Goal: Task Accomplishment & Management: Use online tool/utility

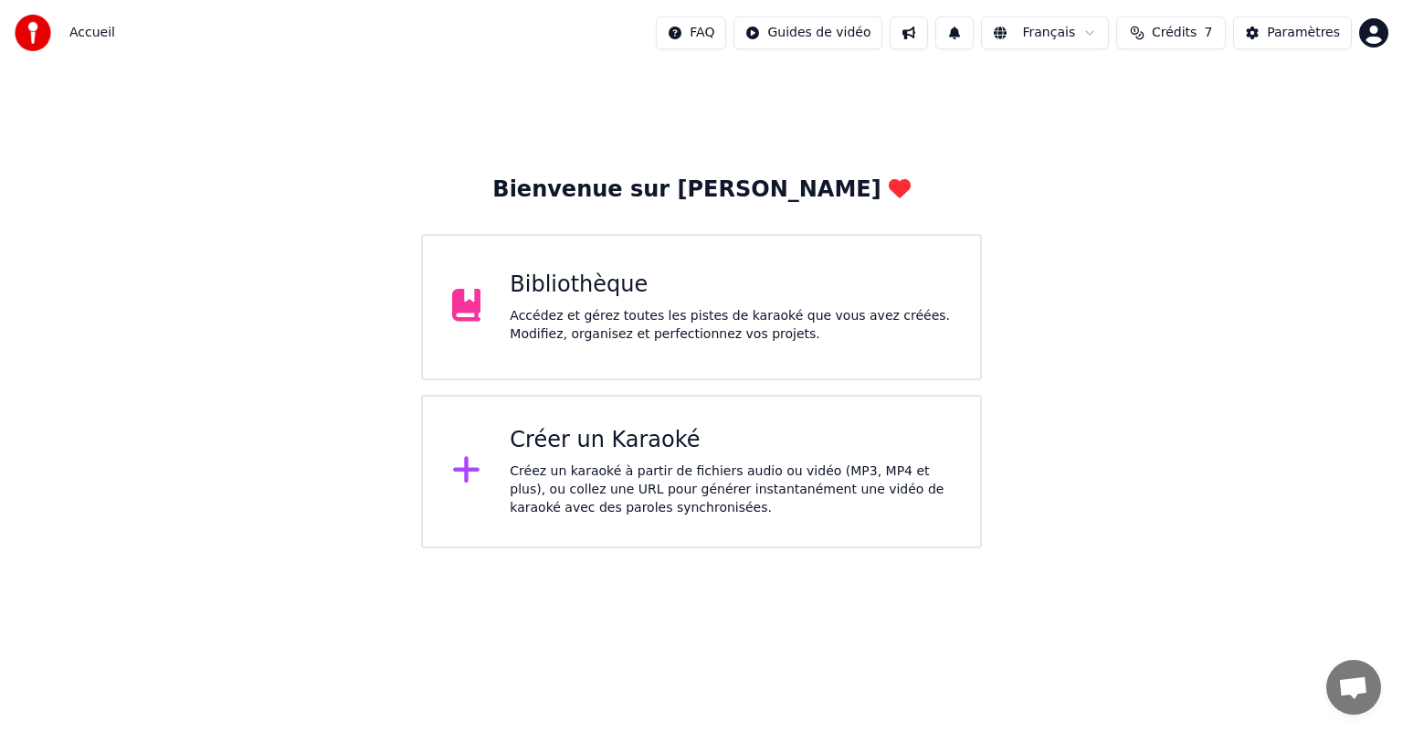
click at [532, 291] on div "Bibliothèque" at bounding box center [730, 284] width 441 height 29
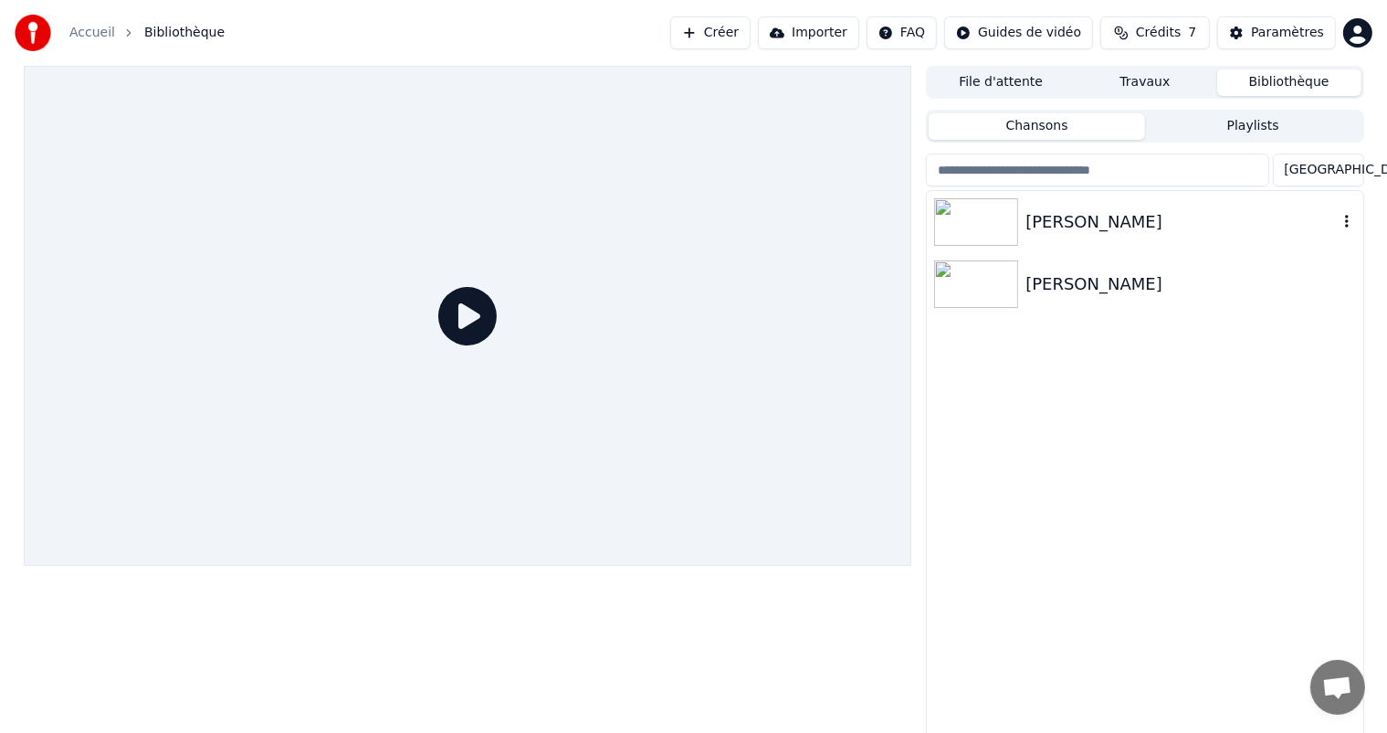
click at [975, 222] on img at bounding box center [976, 221] width 84 height 47
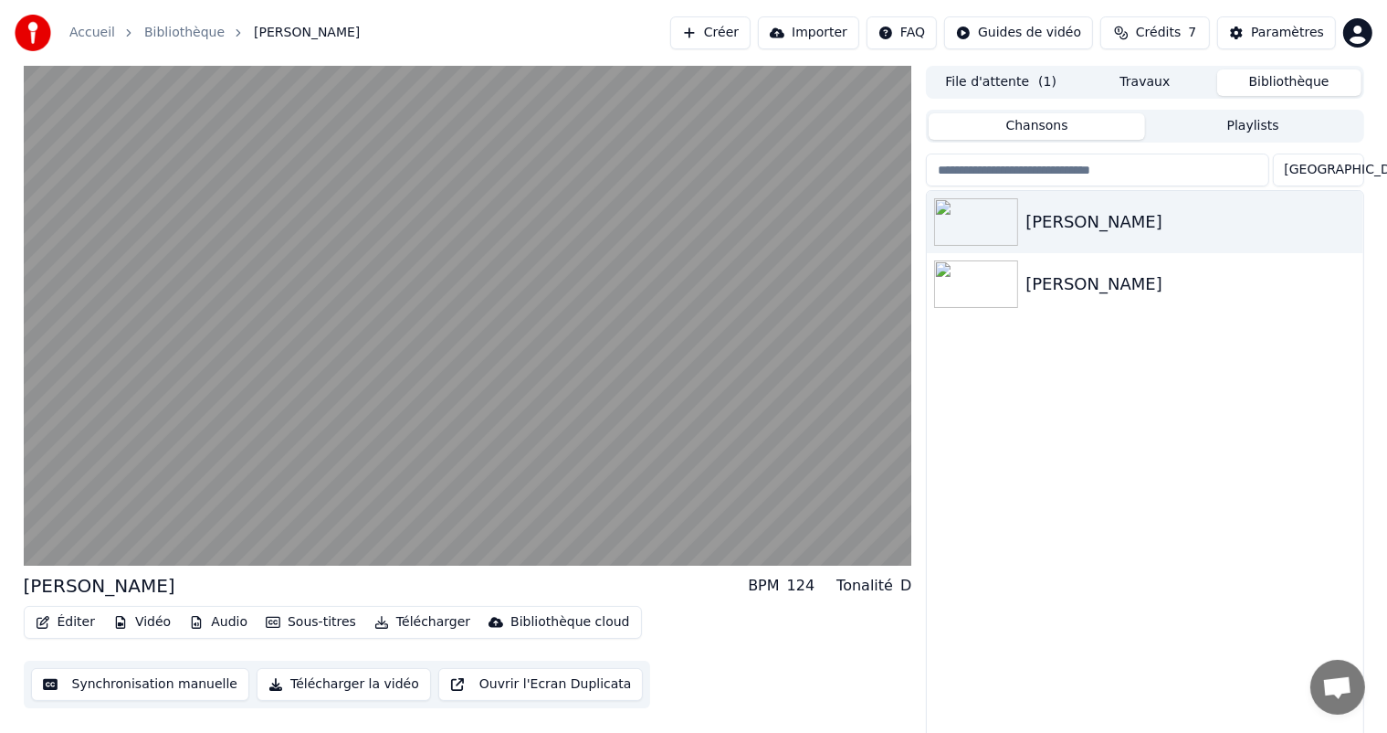
click at [184, 682] on button "Synchronisation manuelle" at bounding box center [140, 684] width 219 height 33
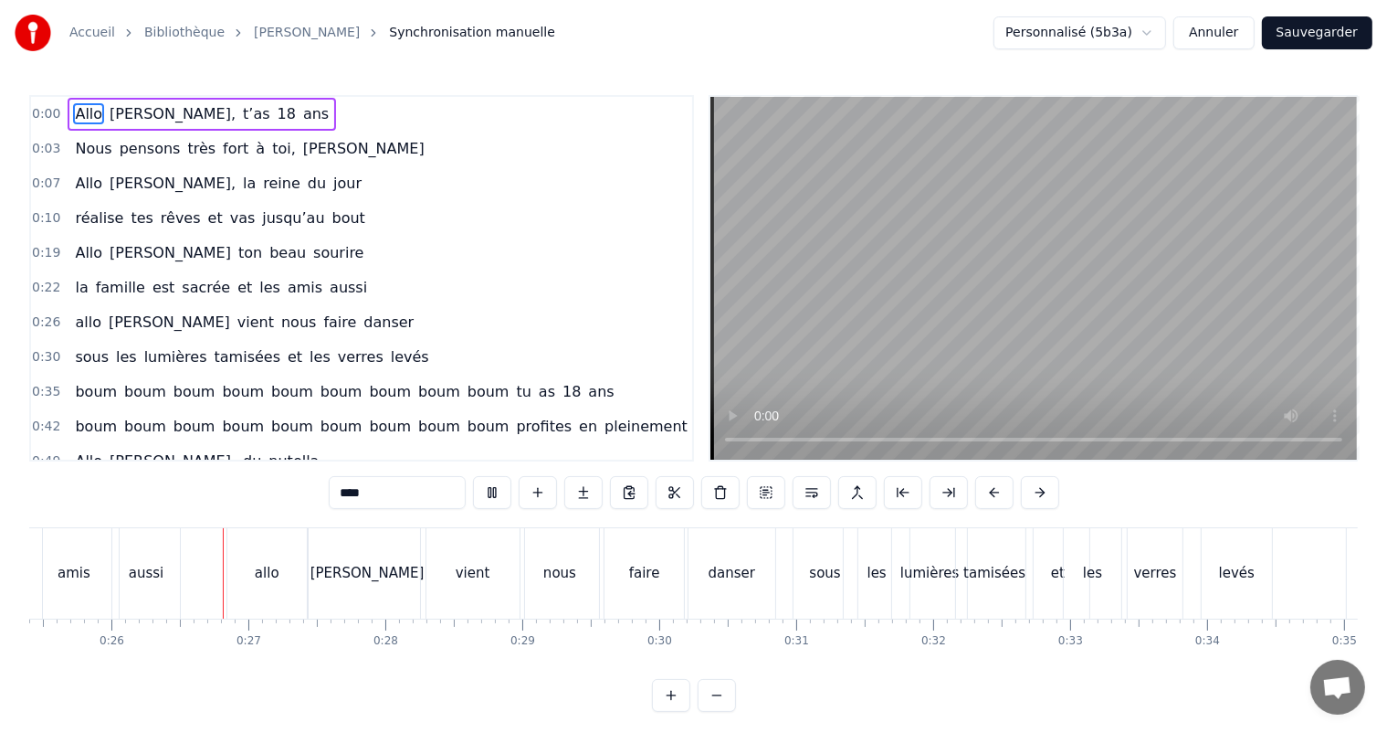
scroll to position [0, 3481]
click at [259, 583] on div "allo" at bounding box center [266, 573] width 25 height 21
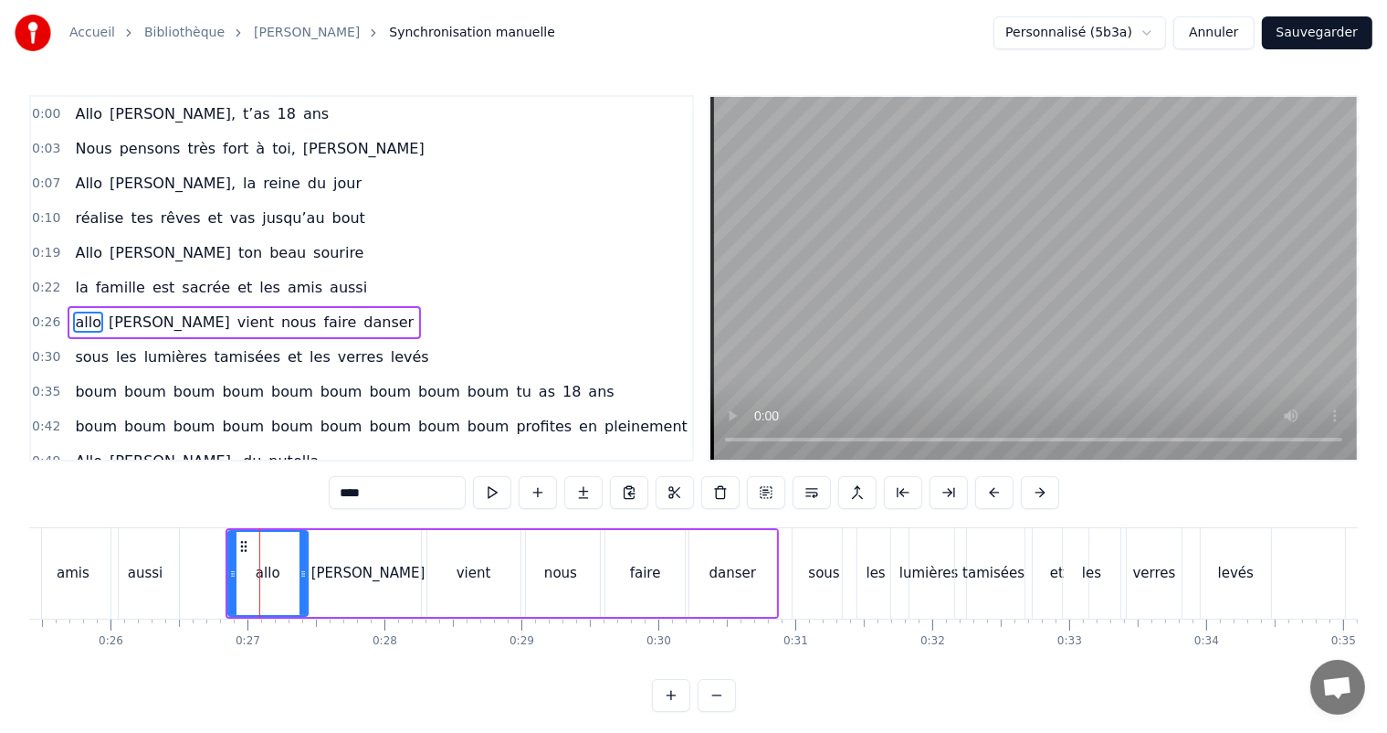
scroll to position [37, 0]
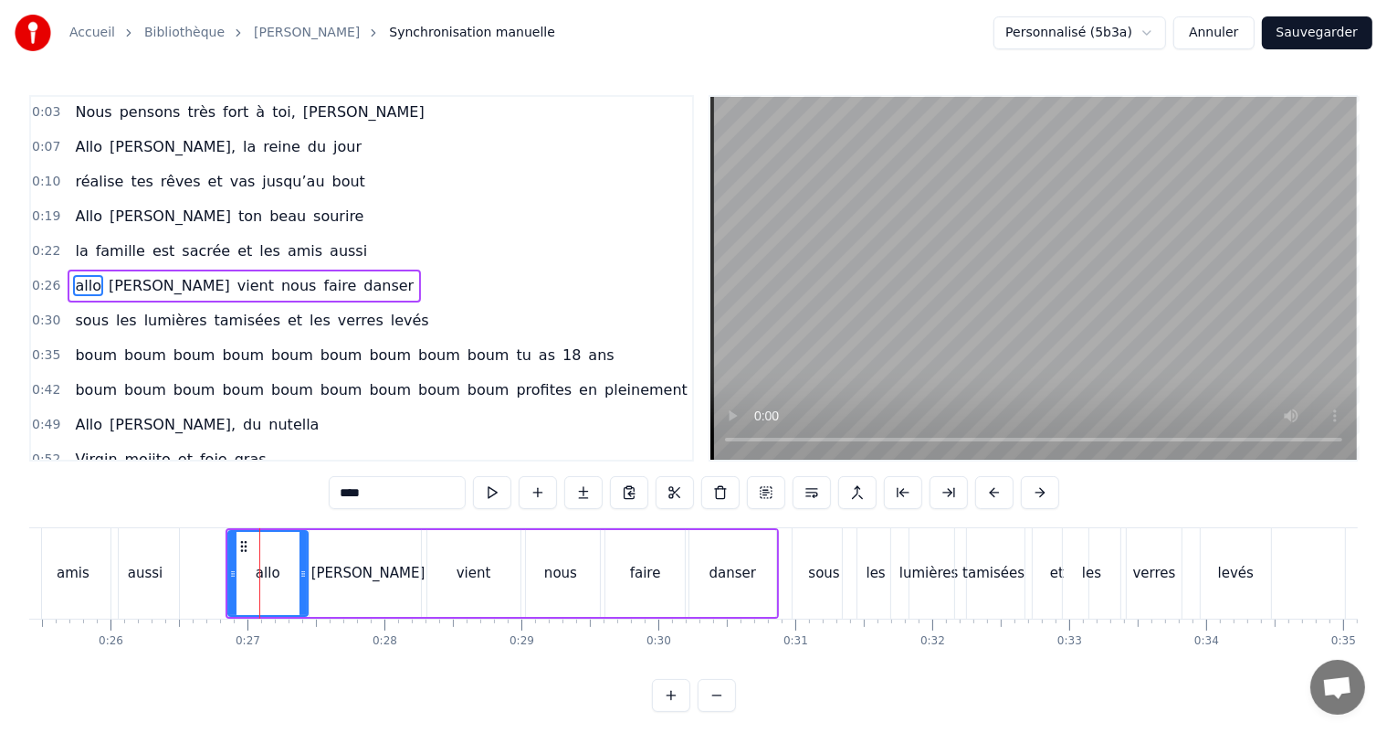
click at [346, 491] on input "****" at bounding box center [397, 492] width 137 height 33
type input "*"
click at [391, 589] on div "[PERSON_NAME]" at bounding box center [369, 573] width 118 height 87
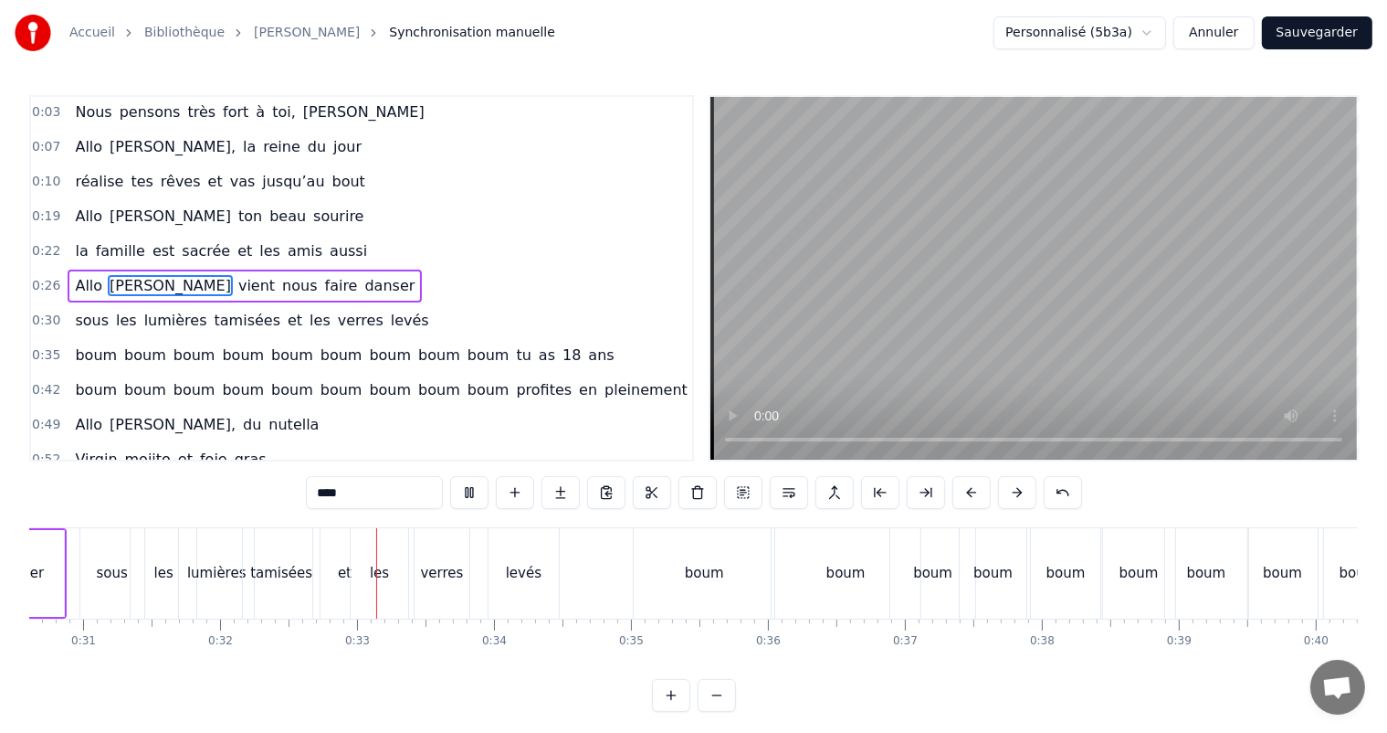
scroll to position [0, 4347]
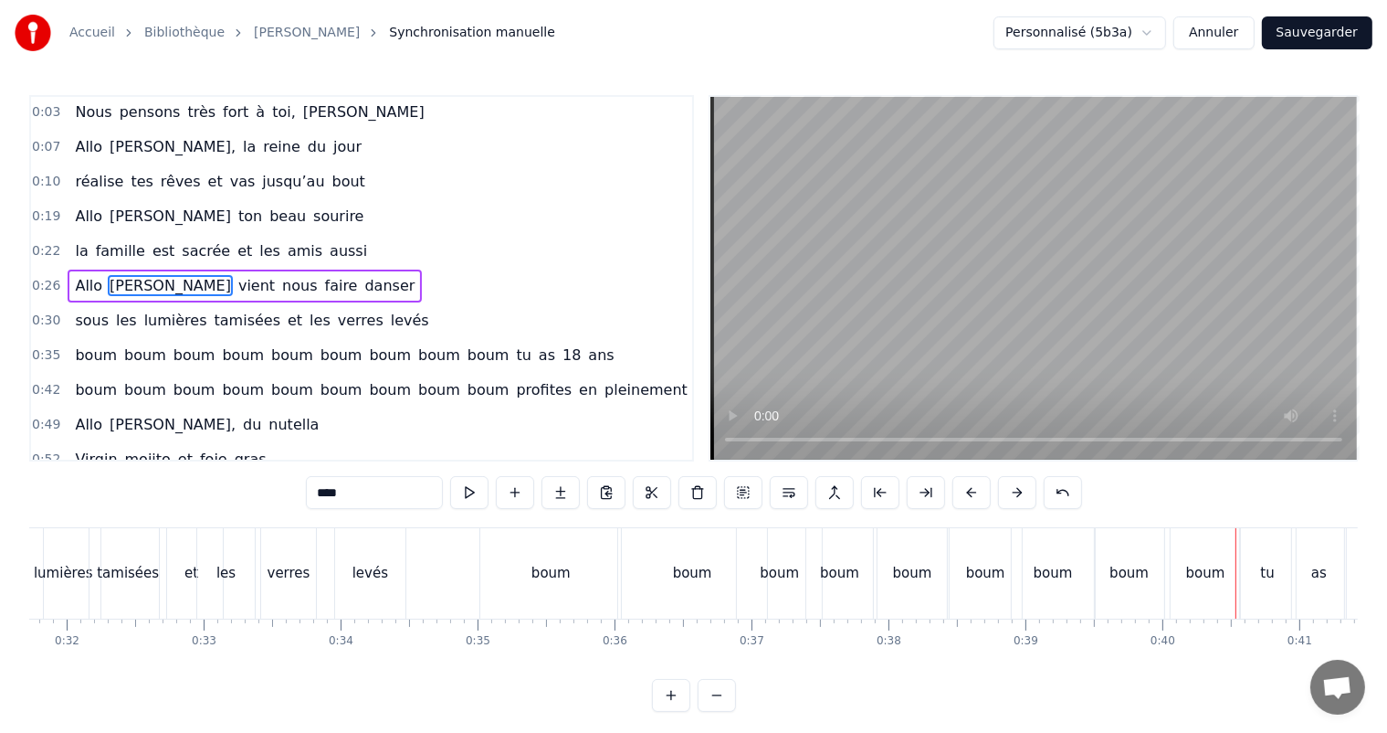
click at [508, 547] on div "boum" at bounding box center [550, 573] width 141 height 90
type input "****"
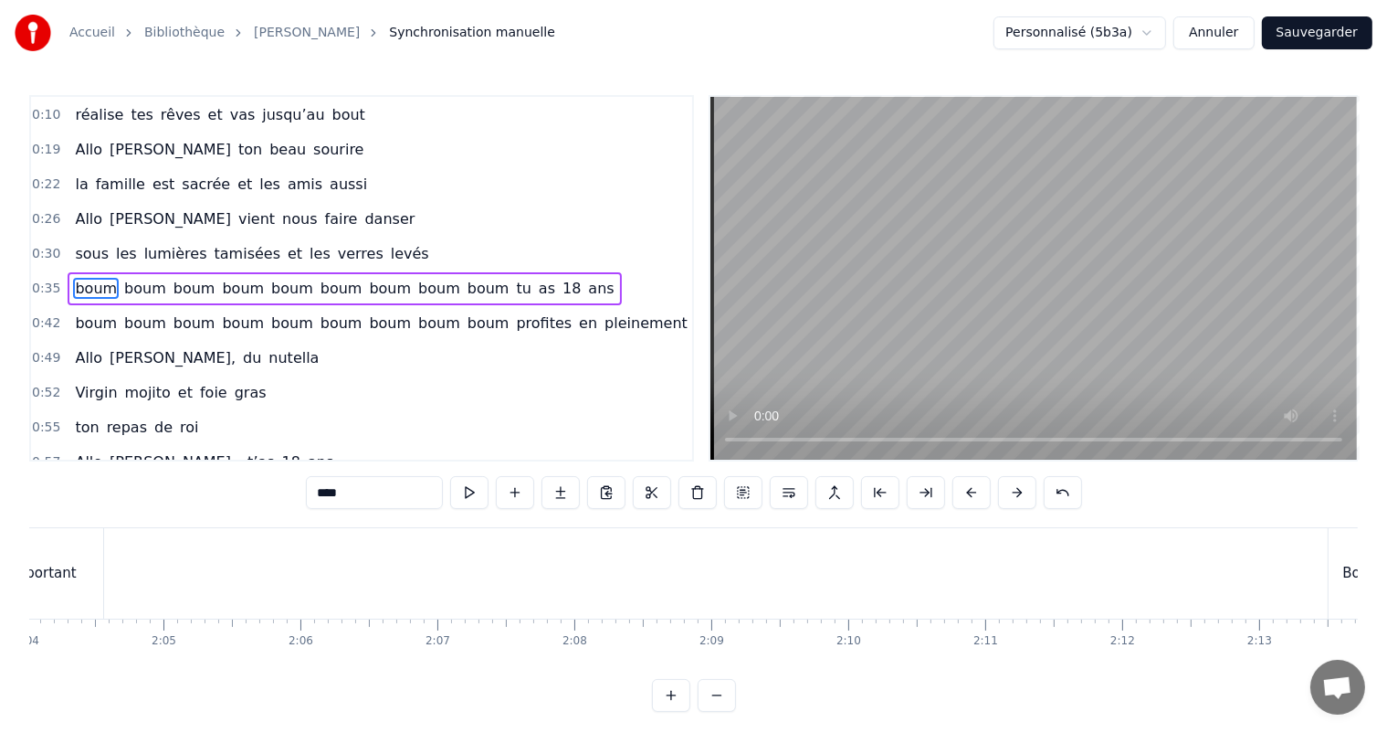
scroll to position [0, 0]
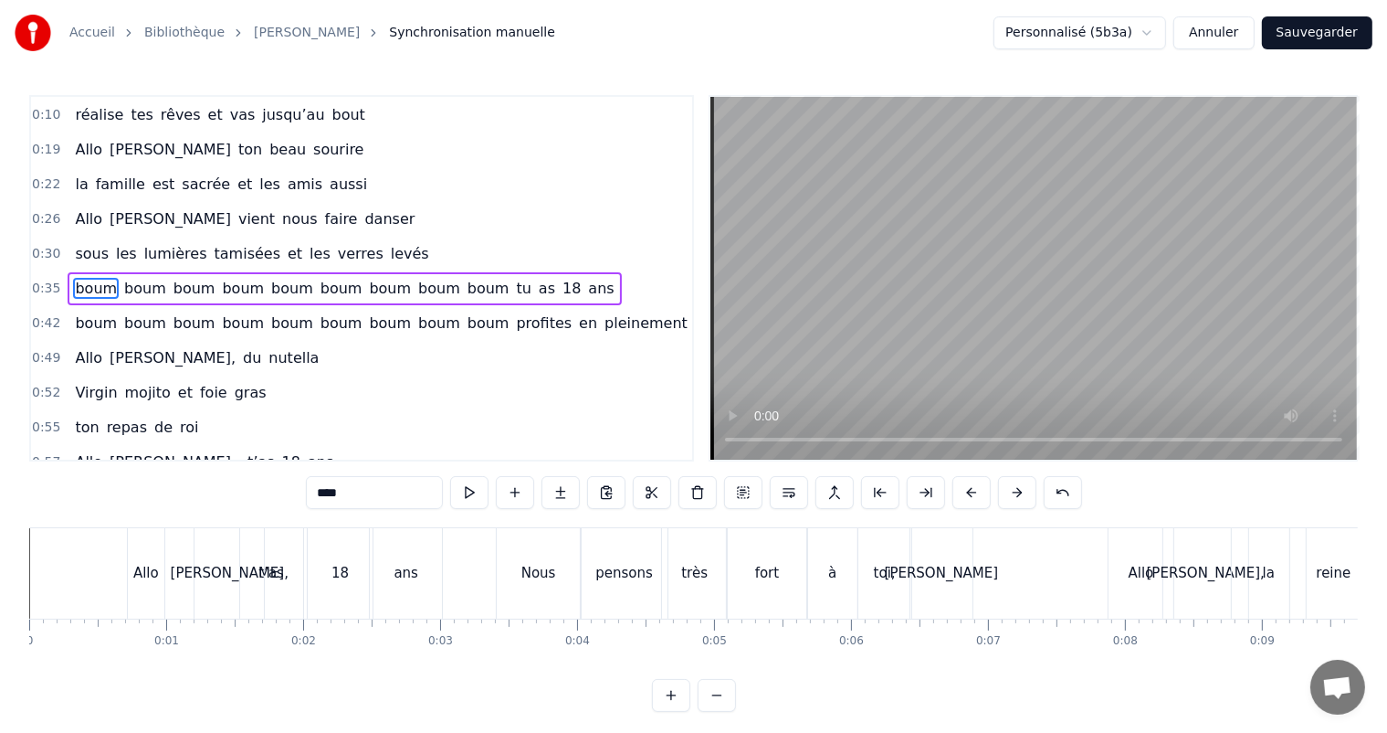
click at [256, 29] on link "[PERSON_NAME]" at bounding box center [307, 33] width 106 height 18
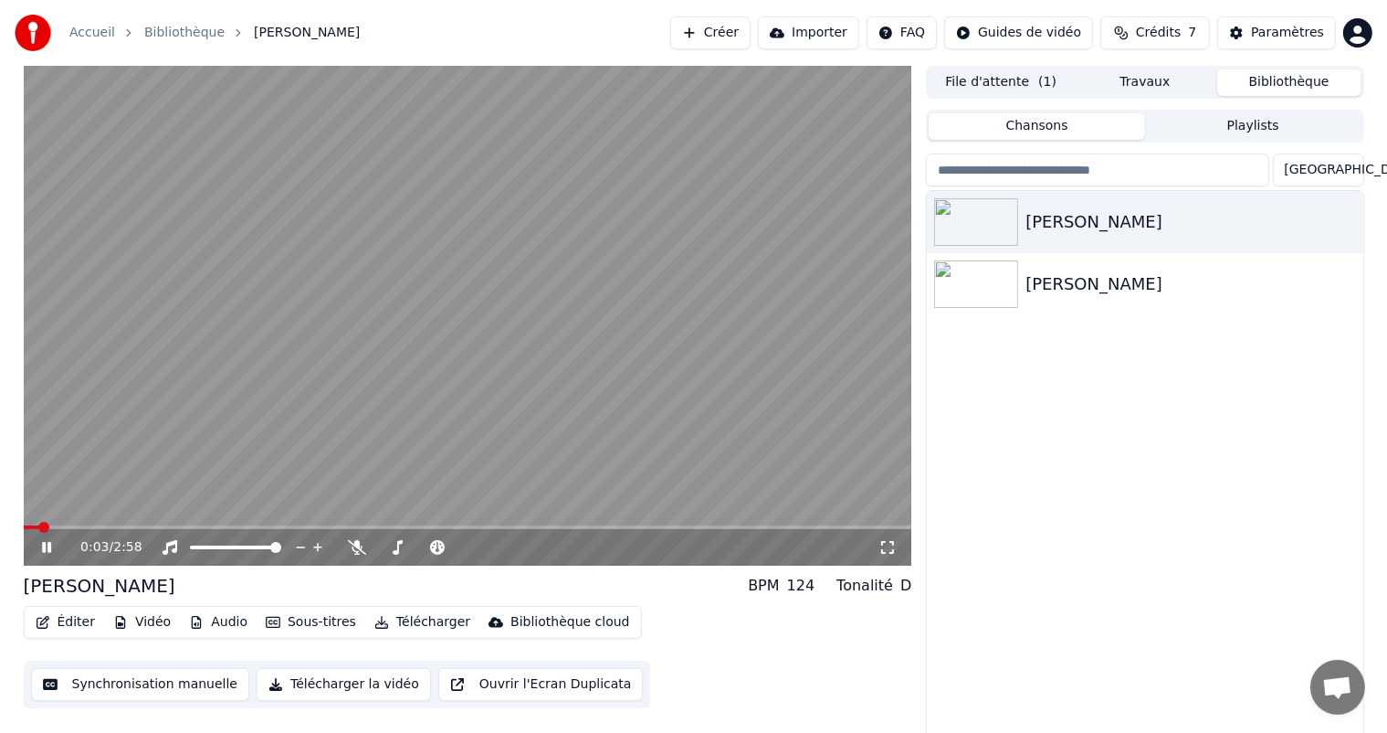
drag, startPoint x: 46, startPoint y: 543, endPoint x: 45, endPoint y: 532, distance: 10.1
click at [44, 537] on div "0:03 / 2:58" at bounding box center [468, 547] width 889 height 37
click at [46, 545] on icon at bounding box center [59, 547] width 43 height 15
click at [24, 522] on span at bounding box center [29, 527] width 11 height 11
click at [374, 625] on icon "button" at bounding box center [381, 622] width 15 height 13
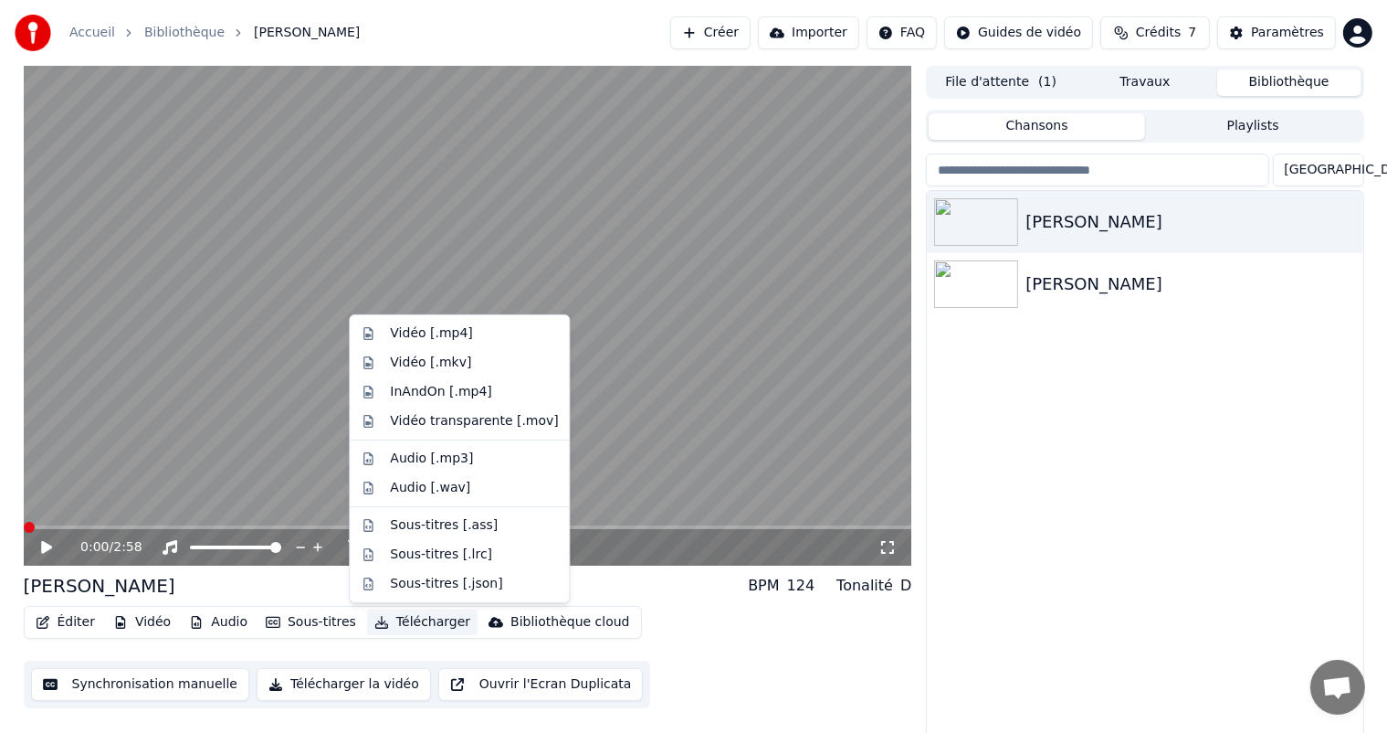
click at [258, 687] on button "Télécharger la vidéo" at bounding box center [344, 684] width 174 height 33
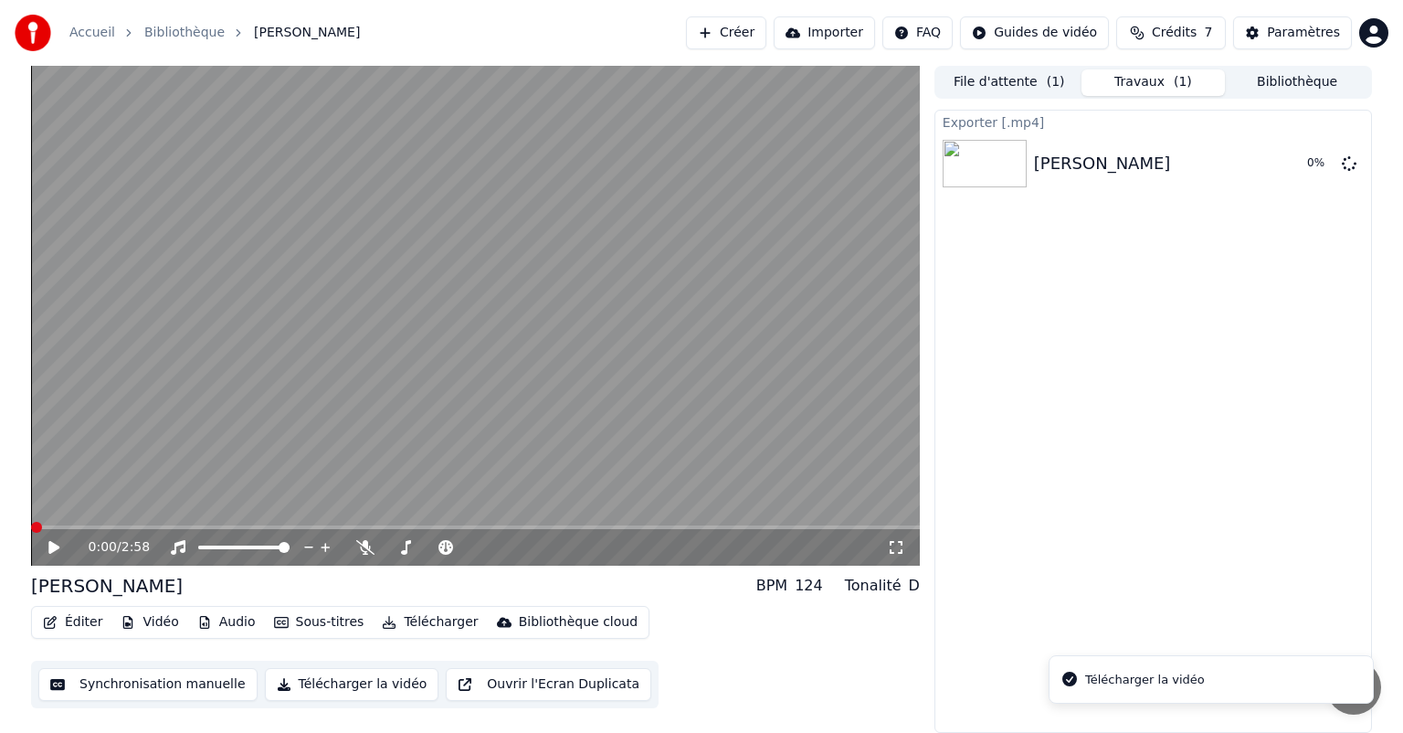
click at [310, 688] on button "Télécharger la vidéo" at bounding box center [352, 684] width 174 height 33
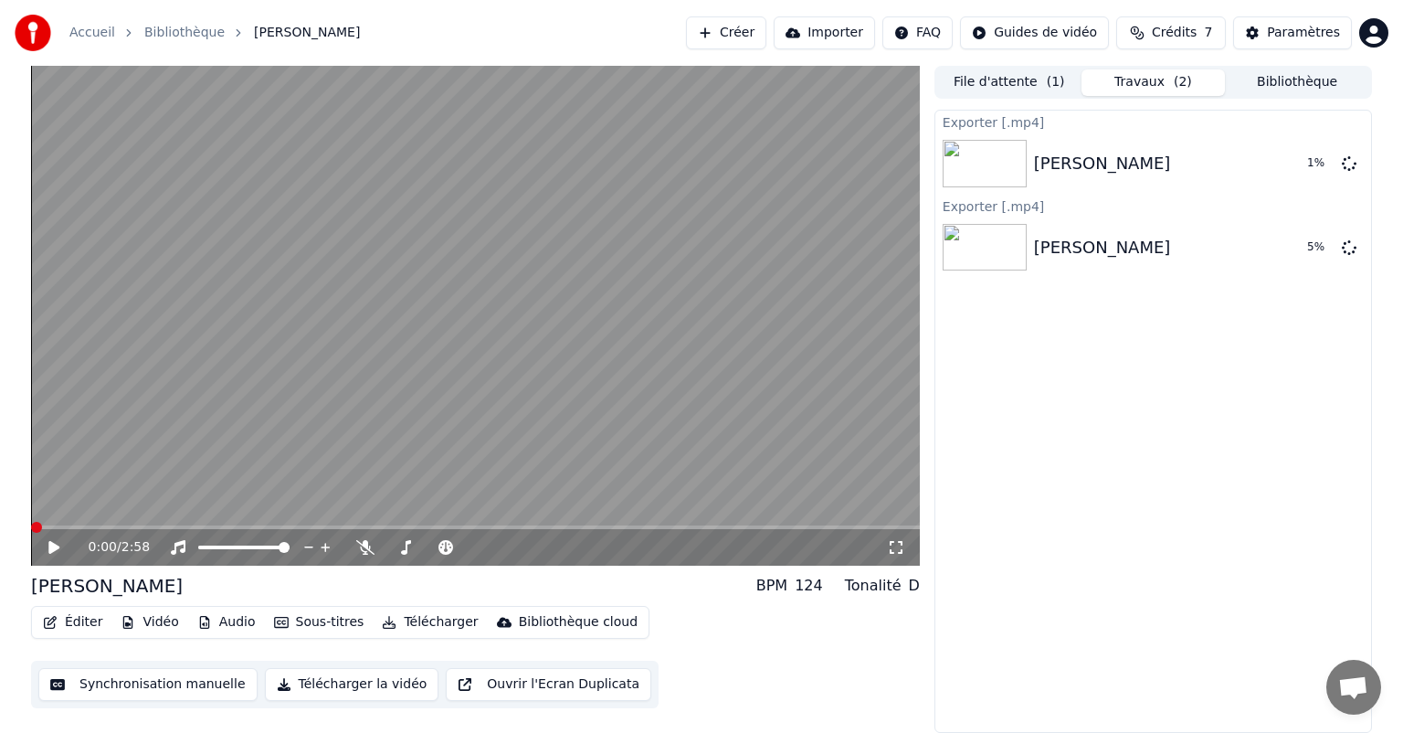
click at [1154, 79] on button "Travaux ( 2 )" at bounding box center [1153, 82] width 144 height 26
click at [1348, 247] on icon at bounding box center [1349, 246] width 15 height 15
click at [1349, 245] on icon at bounding box center [1349, 246] width 15 height 15
click at [1351, 248] on icon at bounding box center [1349, 246] width 15 height 15
click at [1296, 170] on button "Afficher" at bounding box center [1294, 163] width 80 height 33
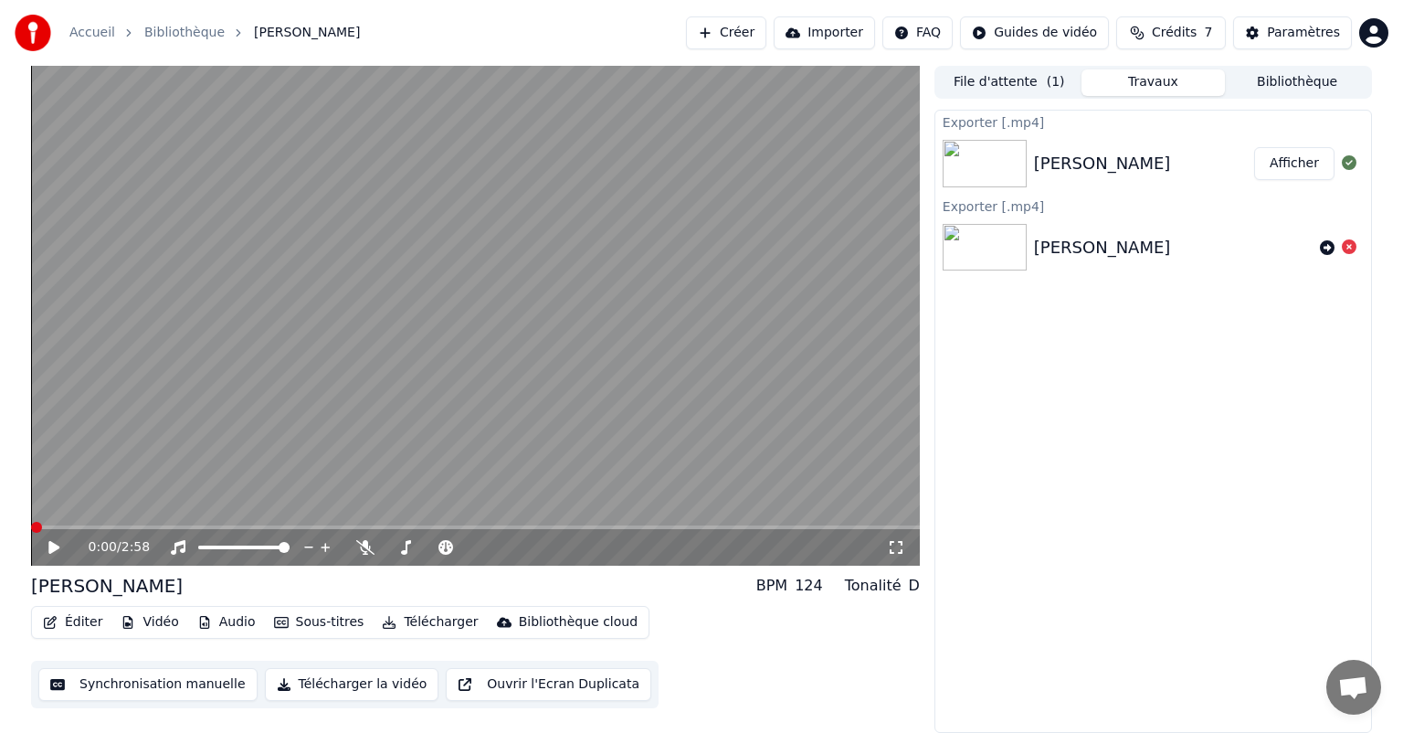
click at [1351, 246] on icon at bounding box center [1349, 246] width 15 height 15
click at [187, 683] on button "Synchronisation manuelle" at bounding box center [147, 684] width 219 height 33
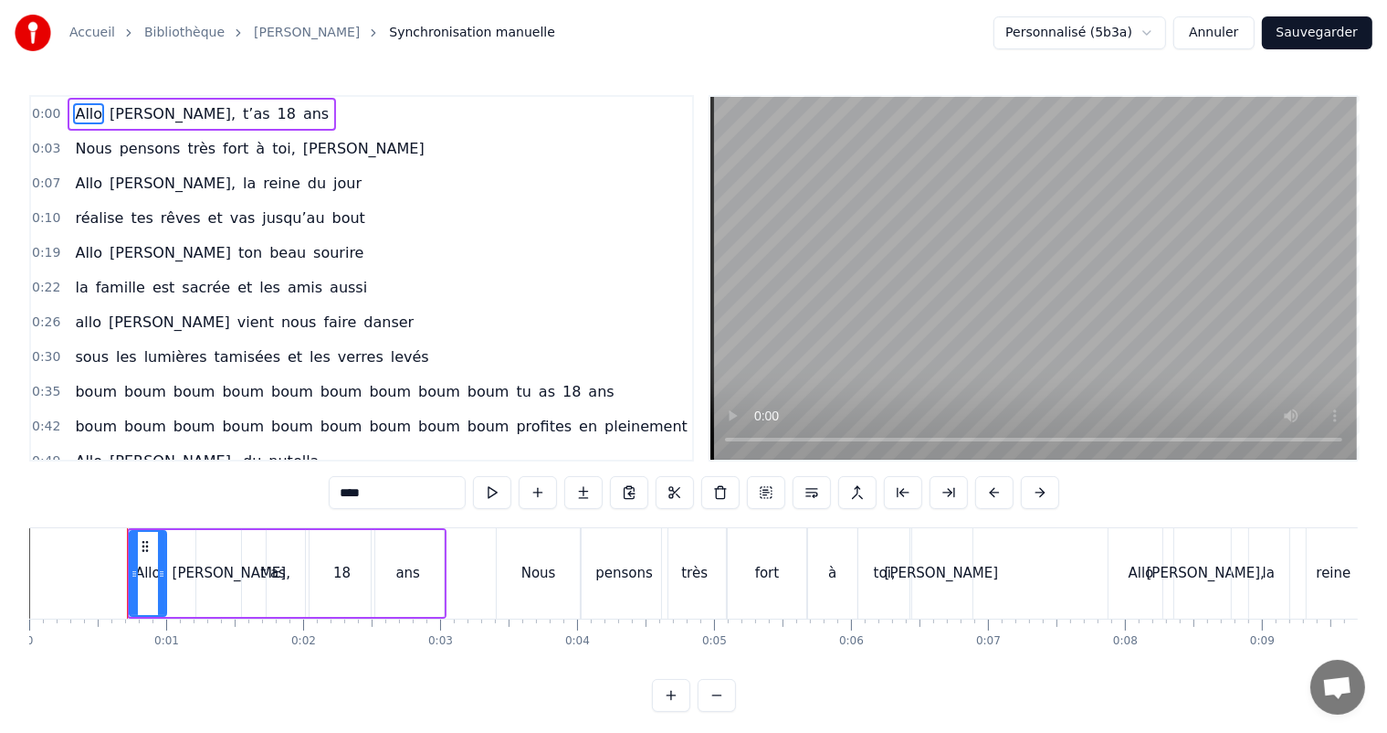
click at [84, 323] on span "allo" at bounding box center [87, 321] width 29 height 21
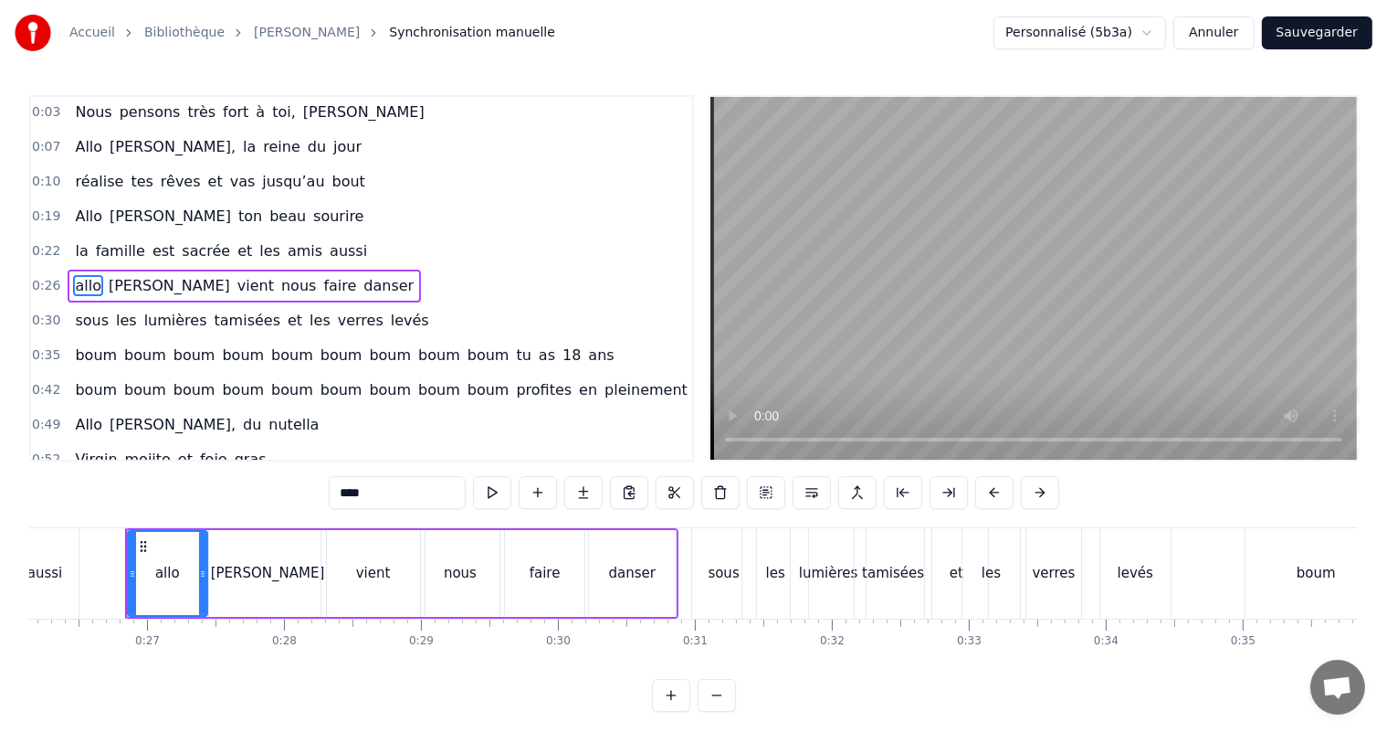
scroll to position [0, 3585]
drag, startPoint x: 366, startPoint y: 494, endPoint x: 332, endPoint y: 504, distance: 36.1
click at [335, 501] on input "****" at bounding box center [397, 492] width 137 height 33
type input "****"
click at [277, 701] on div "0:00 [PERSON_NAME], t’as 18 ans 0:03 Nous pensons très fort à toi, [PERSON_NAME…" at bounding box center [693, 403] width 1329 height 617
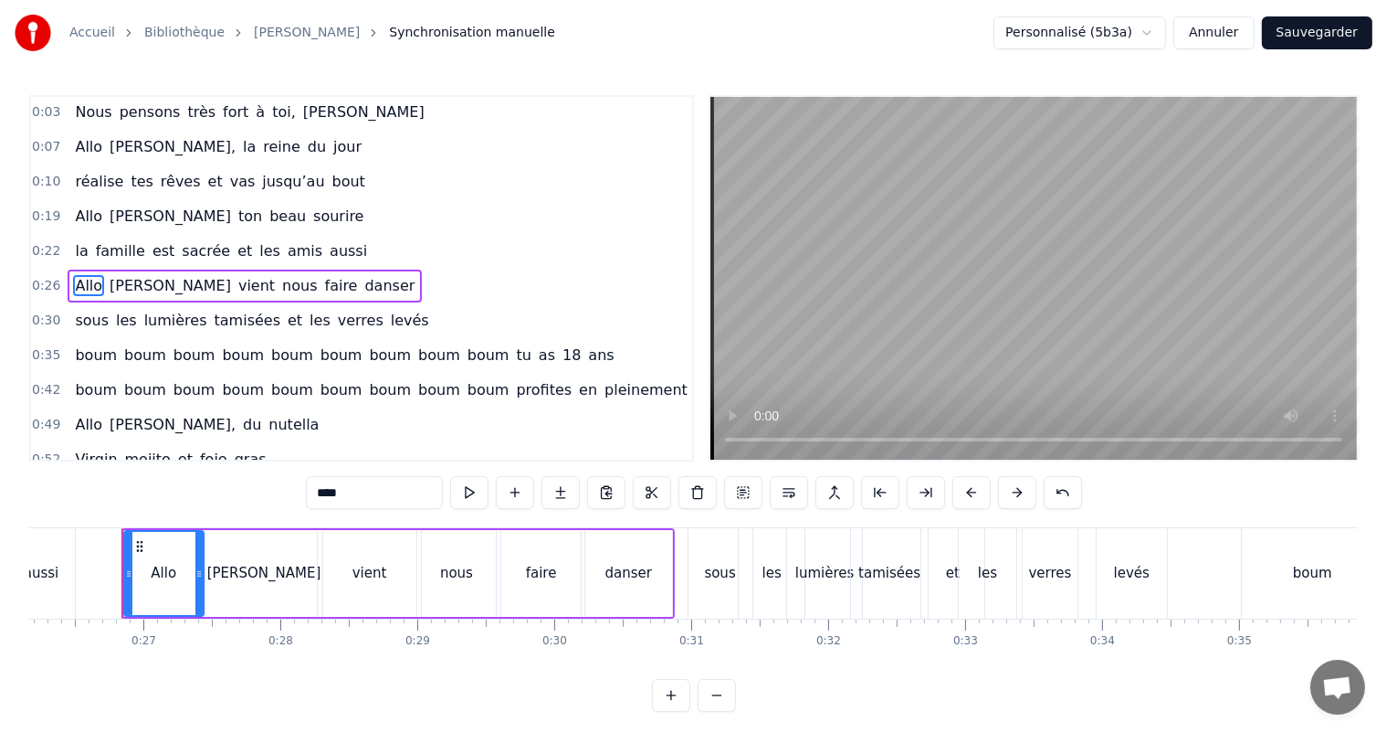
click at [1307, 34] on button "Sauvegarder" at bounding box center [1317, 32] width 111 height 33
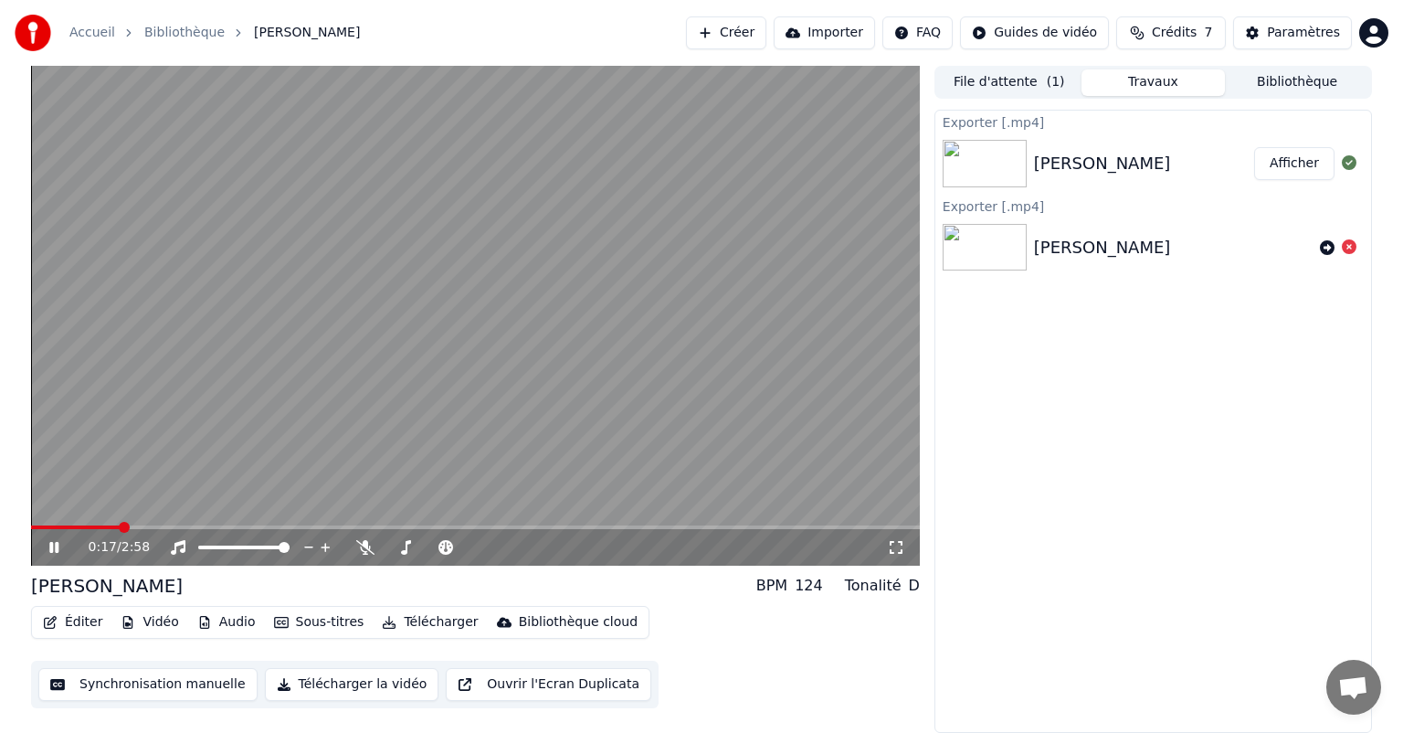
click at [206, 685] on button "Synchronisation manuelle" at bounding box center [147, 684] width 219 height 33
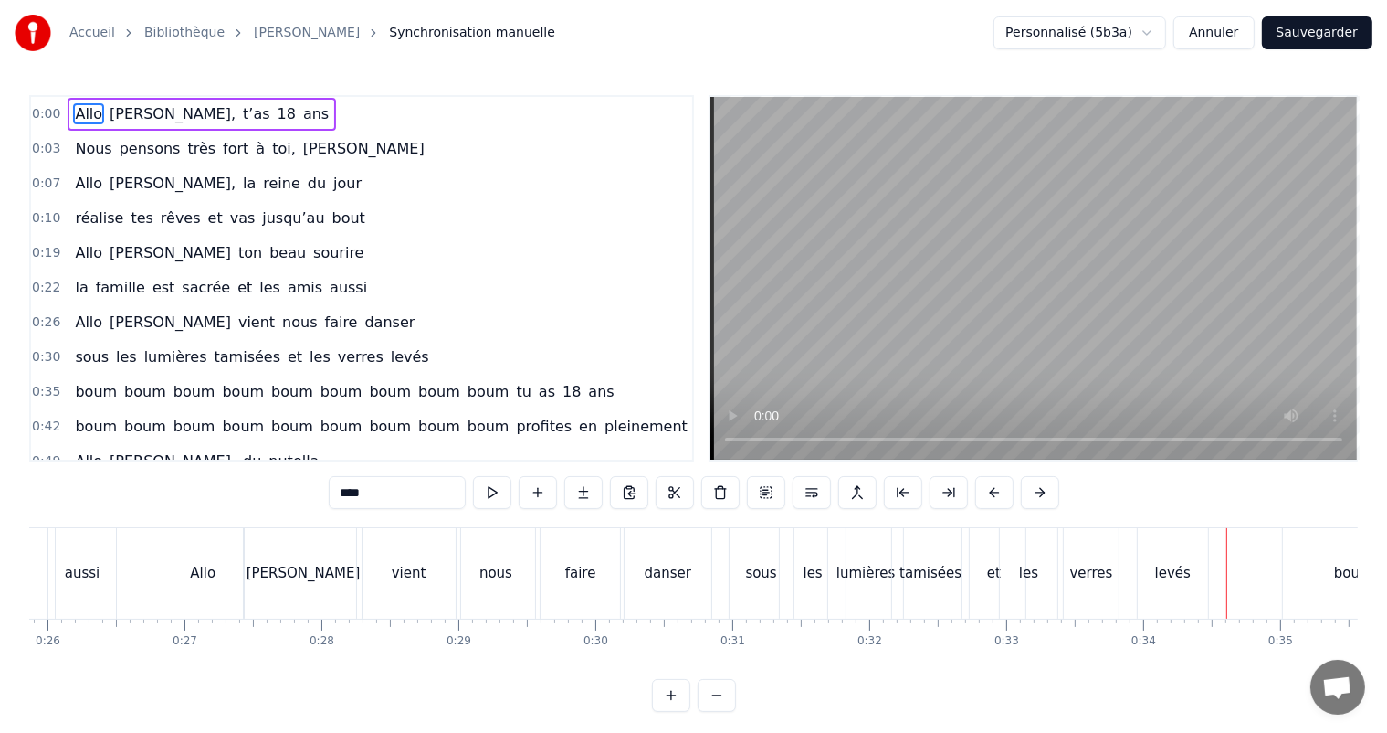
scroll to position [0, 3503]
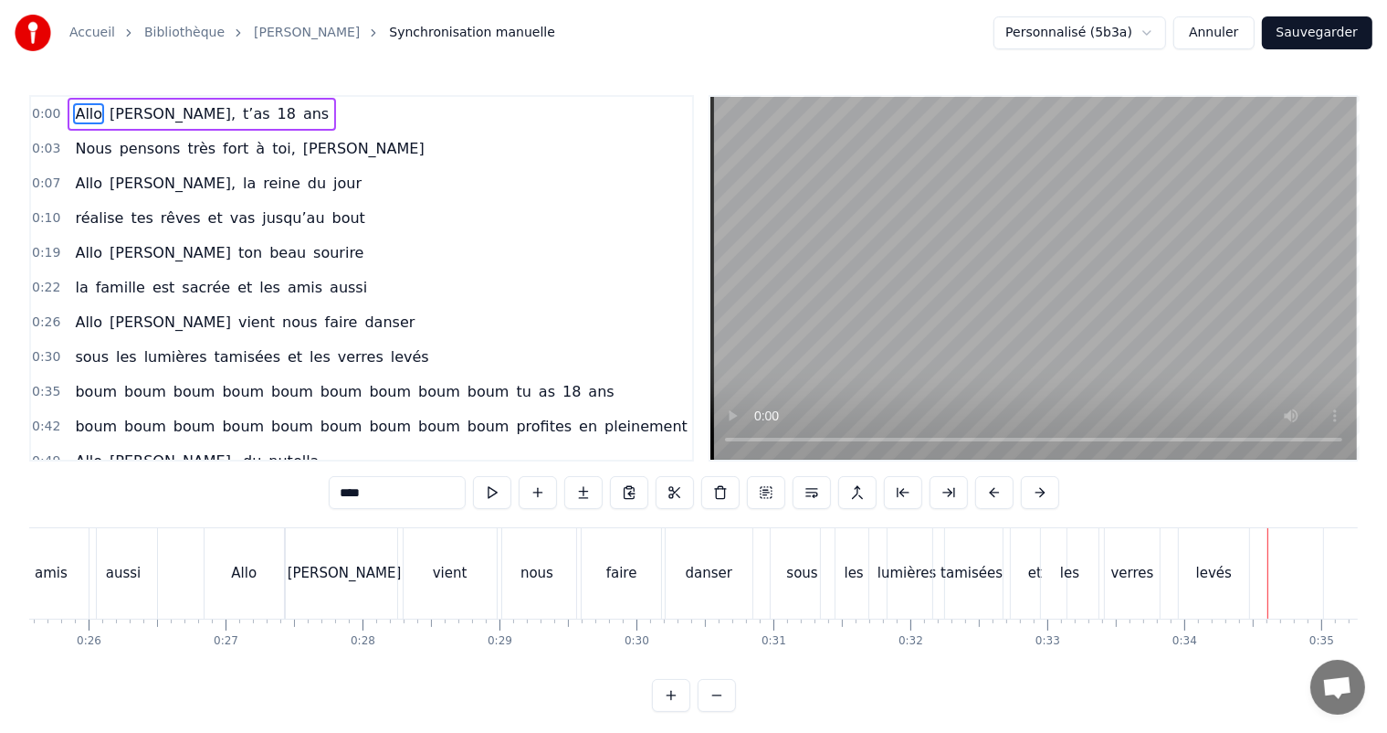
click at [374, 585] on div "[PERSON_NAME]" at bounding box center [345, 573] width 118 height 90
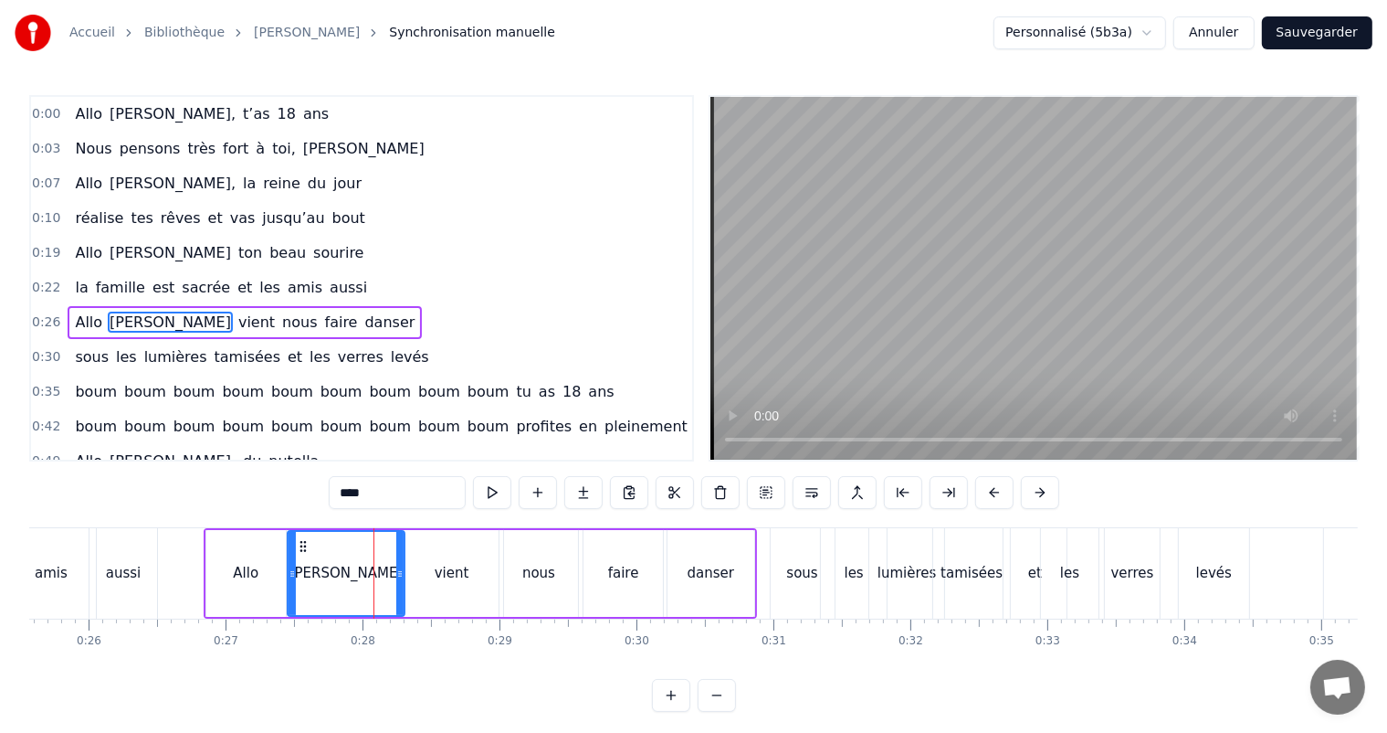
scroll to position [37, 0]
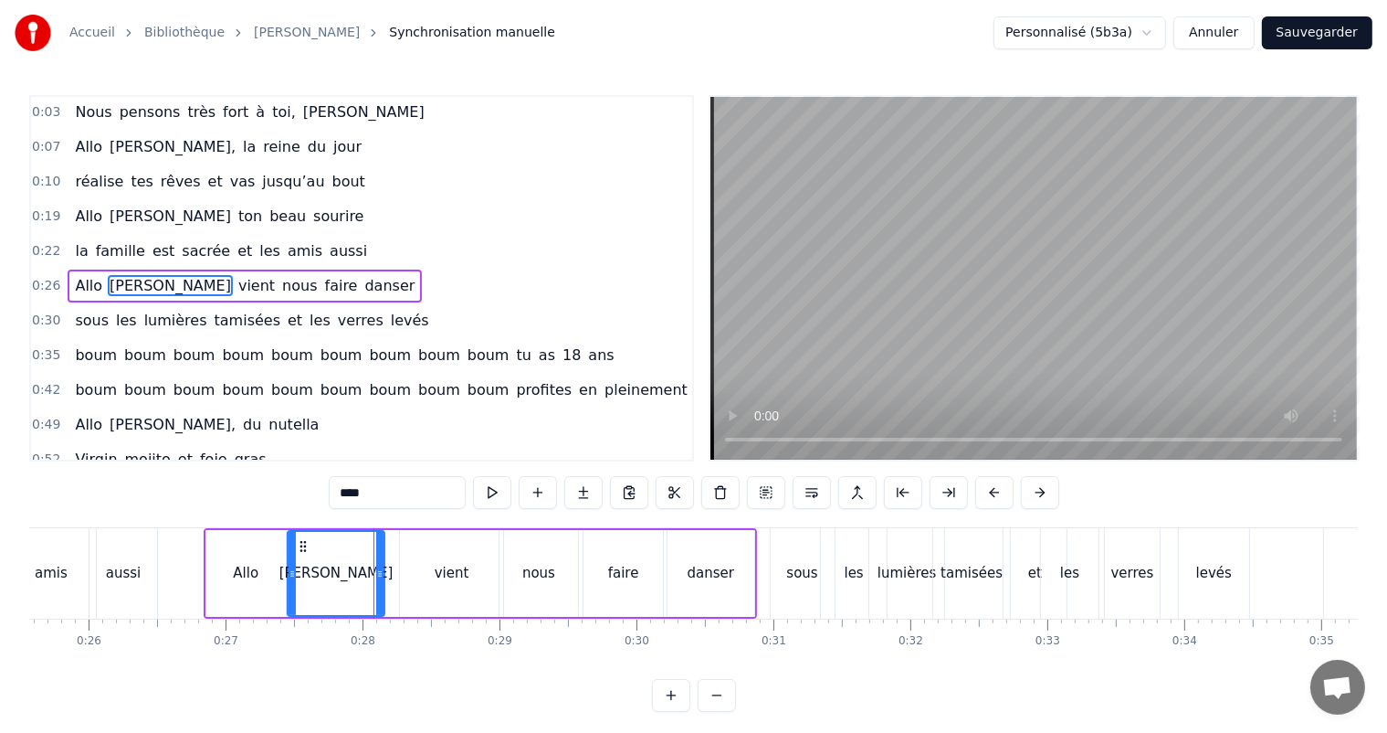
drag, startPoint x: 403, startPoint y: 572, endPoint x: 383, endPoint y: 576, distance: 20.6
click at [383, 576] on icon at bounding box center [379, 573] width 7 height 15
click at [409, 573] on div "vient" at bounding box center [452, 573] width 104 height 87
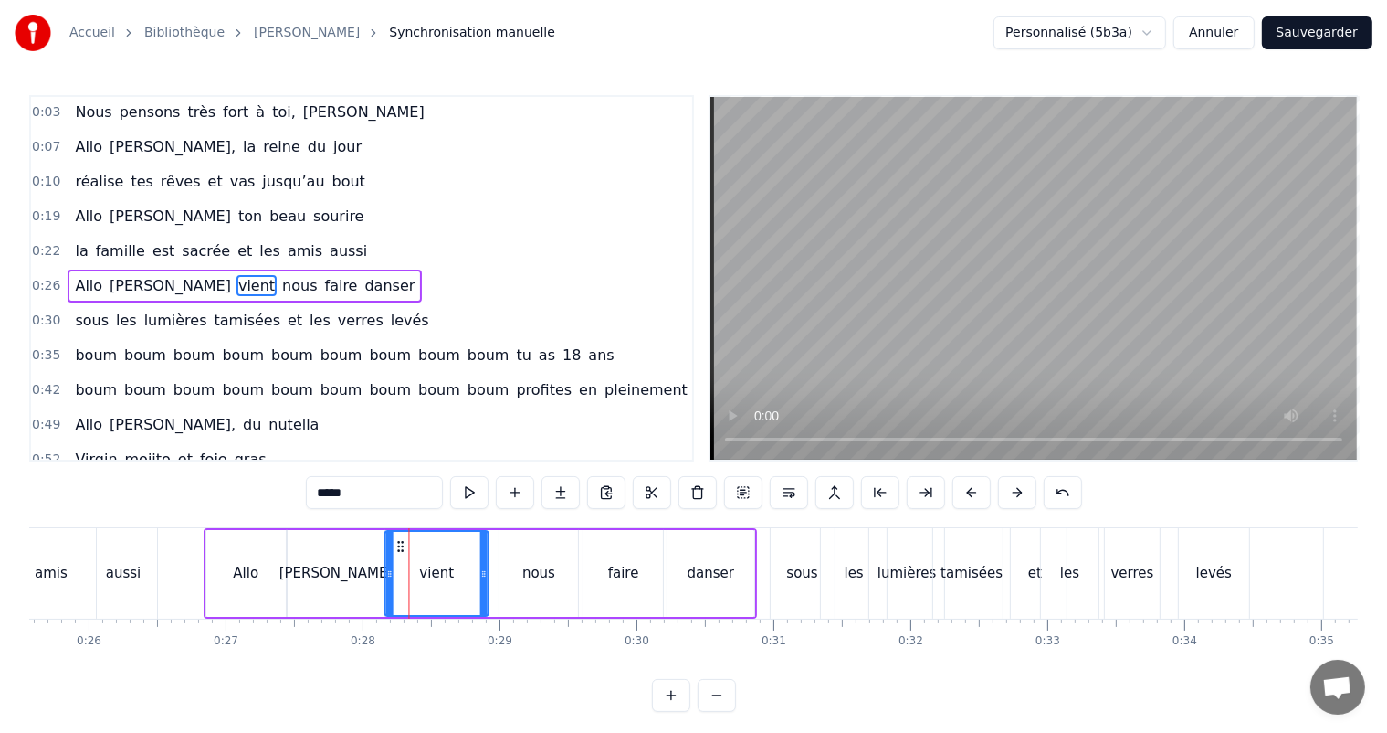
drag, startPoint x: 413, startPoint y: 543, endPoint x: 399, endPoint y: 549, distance: 15.1
click at [398, 551] on icon at bounding box center [400, 546] width 15 height 15
click at [530, 558] on div "nous" at bounding box center [539, 573] width 79 height 87
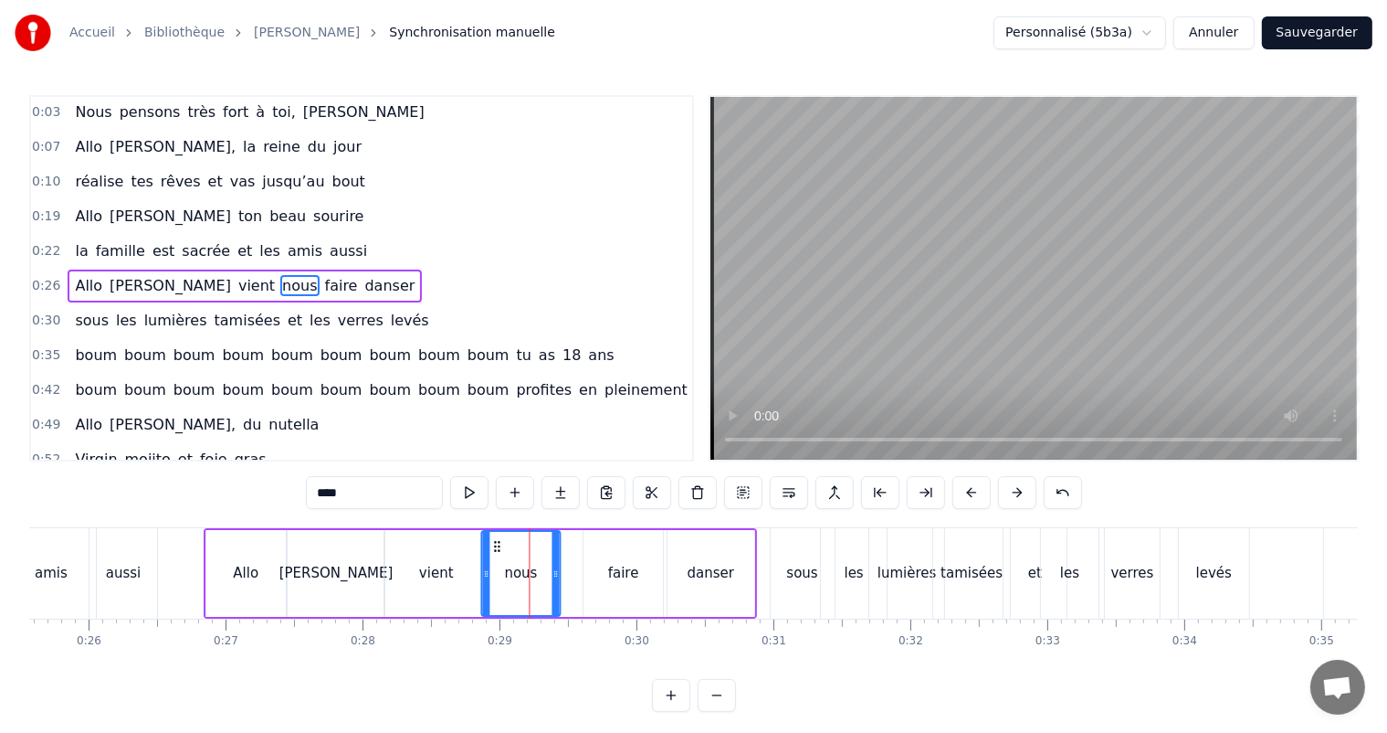
drag, startPoint x: 511, startPoint y: 542, endPoint x: 493, endPoint y: 548, distance: 19.4
click at [493, 548] on icon at bounding box center [497, 546] width 15 height 15
click at [602, 543] on div "faire" at bounding box center [623, 573] width 79 height 87
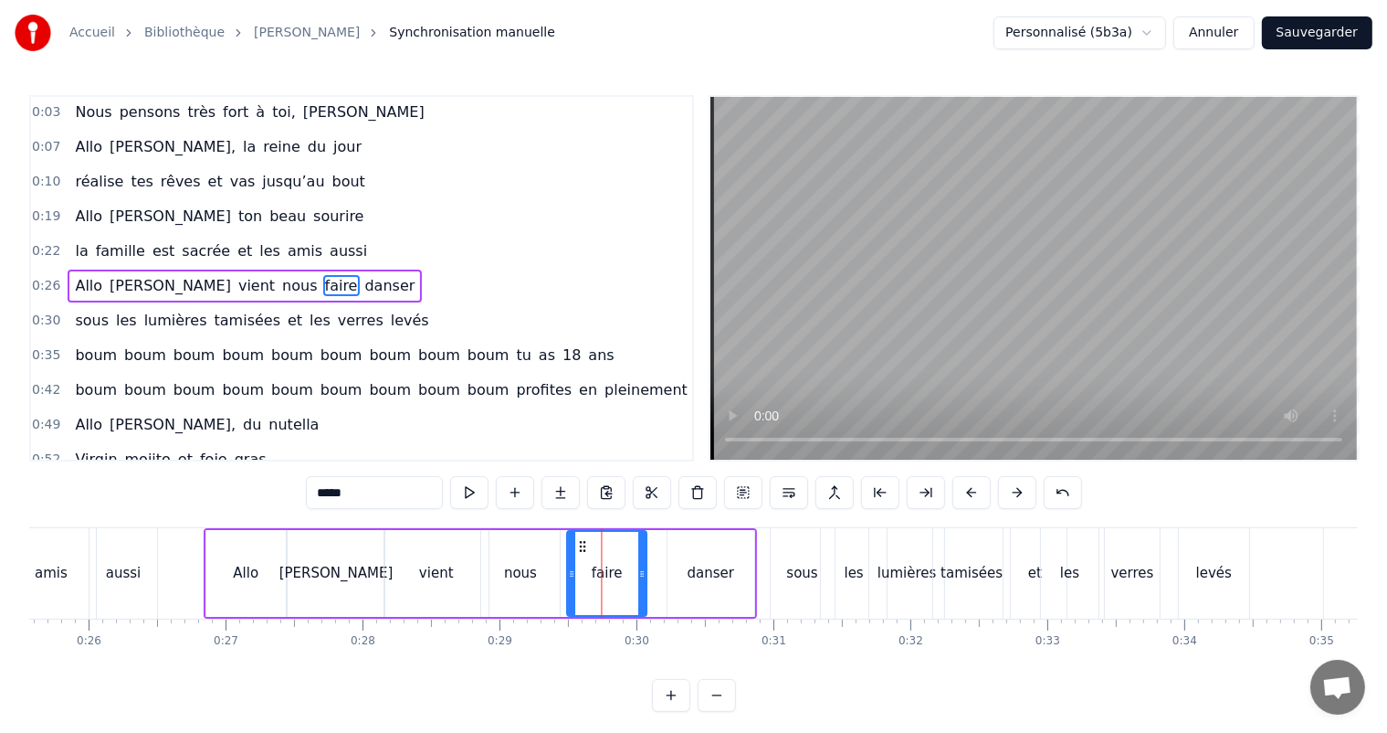
drag, startPoint x: 598, startPoint y: 541, endPoint x: 581, endPoint y: 546, distance: 18.2
click at [581, 546] on icon at bounding box center [582, 546] width 15 height 15
click at [703, 555] on div "danser" at bounding box center [712, 573] width 88 height 87
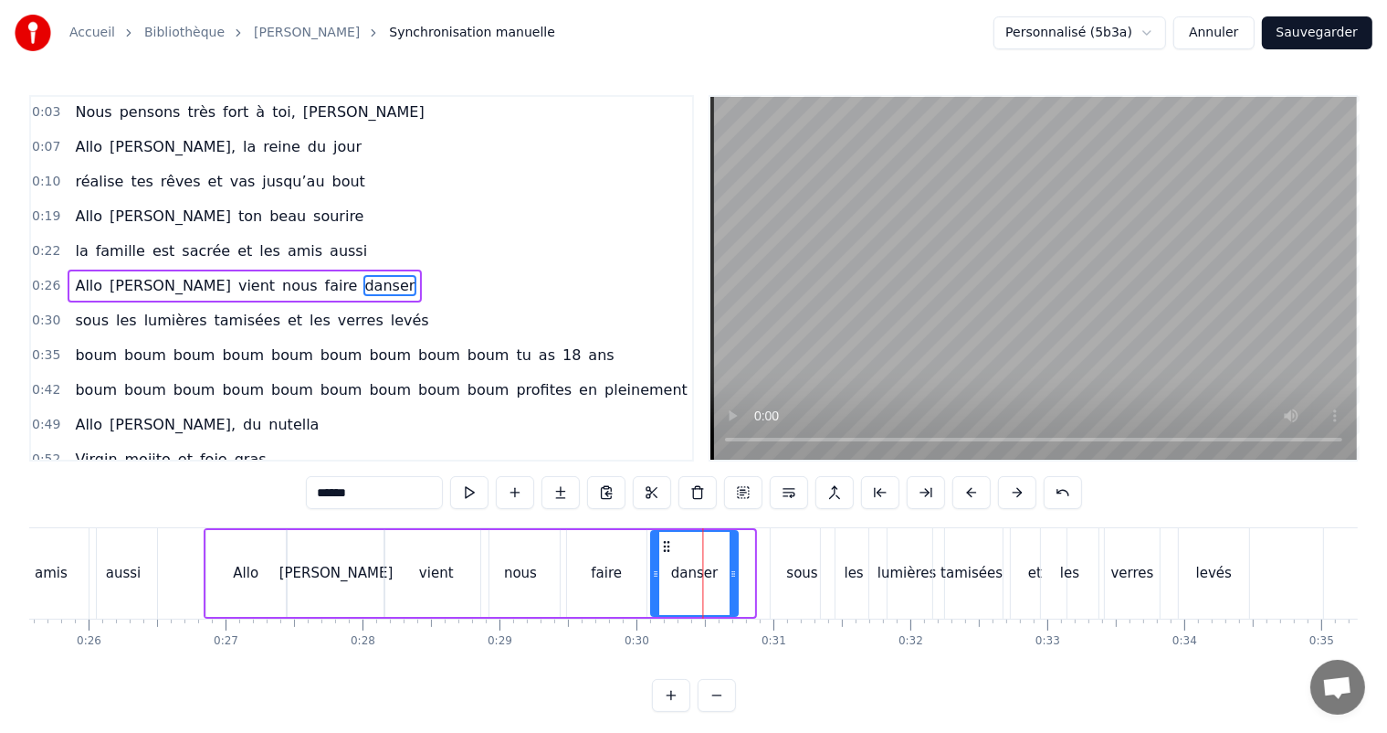
drag, startPoint x: 679, startPoint y: 543, endPoint x: 658, endPoint y: 544, distance: 21.0
click at [660, 544] on icon at bounding box center [666, 546] width 15 height 15
click at [785, 554] on div "sous" at bounding box center [803, 573] width 64 height 90
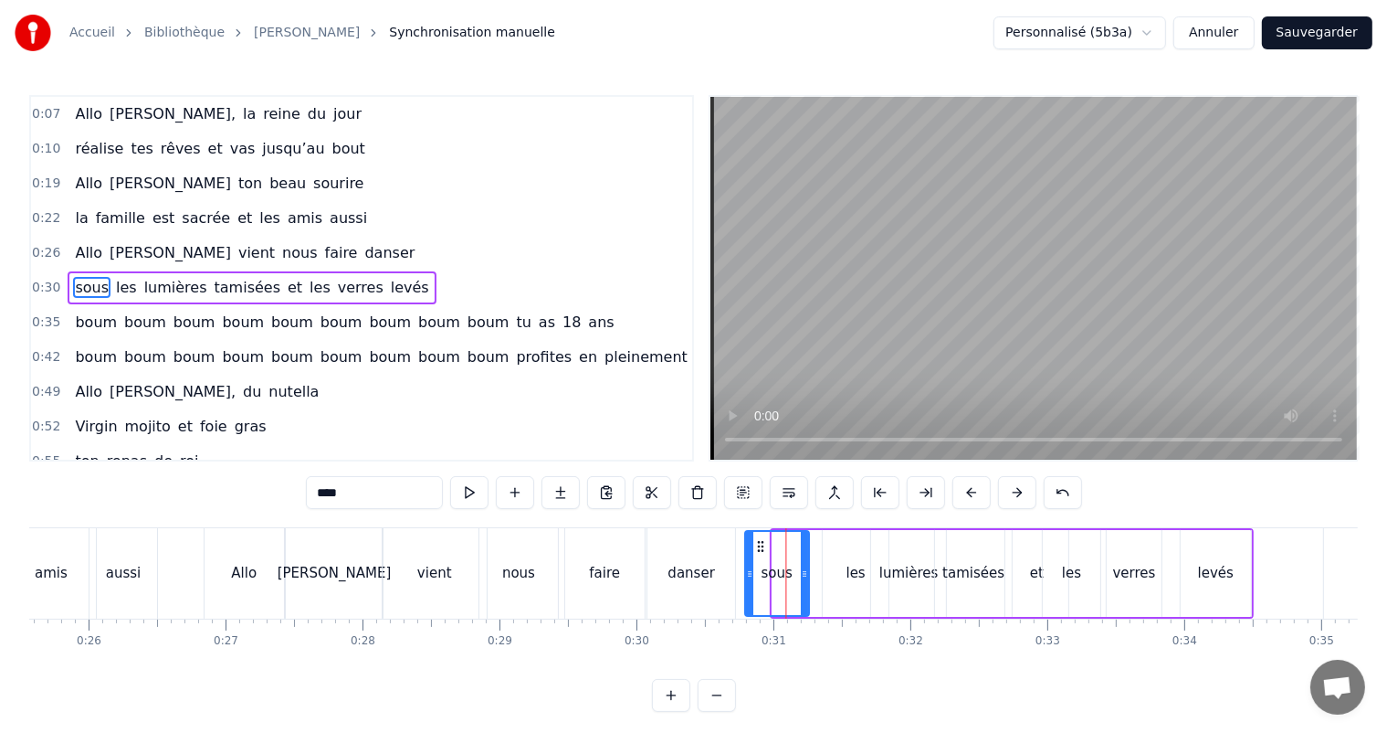
drag, startPoint x: 785, startPoint y: 541, endPoint x: 756, endPoint y: 544, distance: 28.5
click at [756, 544] on icon at bounding box center [760, 546] width 15 height 15
click at [856, 559] on div "les" at bounding box center [856, 573] width 66 height 87
drag, startPoint x: 828, startPoint y: 543, endPoint x: 842, endPoint y: 547, distance: 15.1
click at [807, 547] on icon at bounding box center [810, 546] width 15 height 15
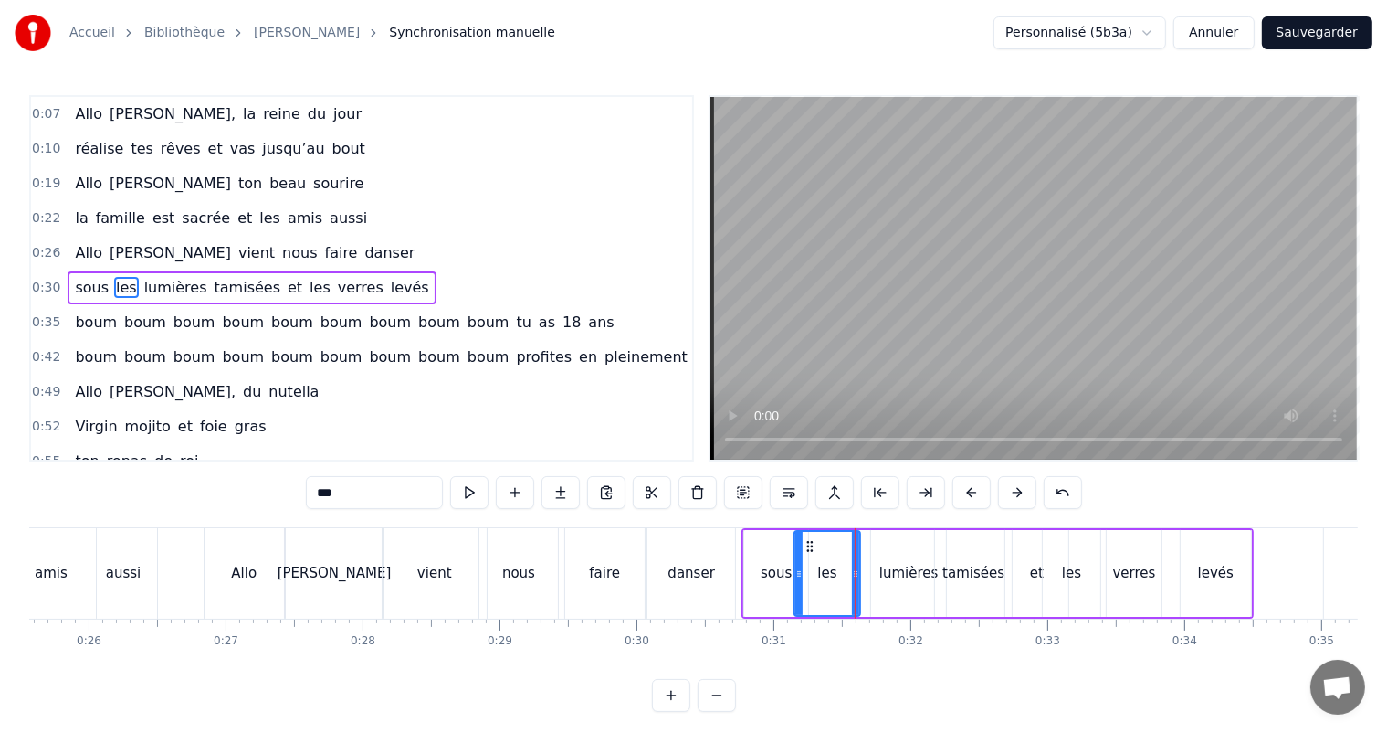
click at [901, 553] on div "lumières" at bounding box center [908, 573] width 75 height 87
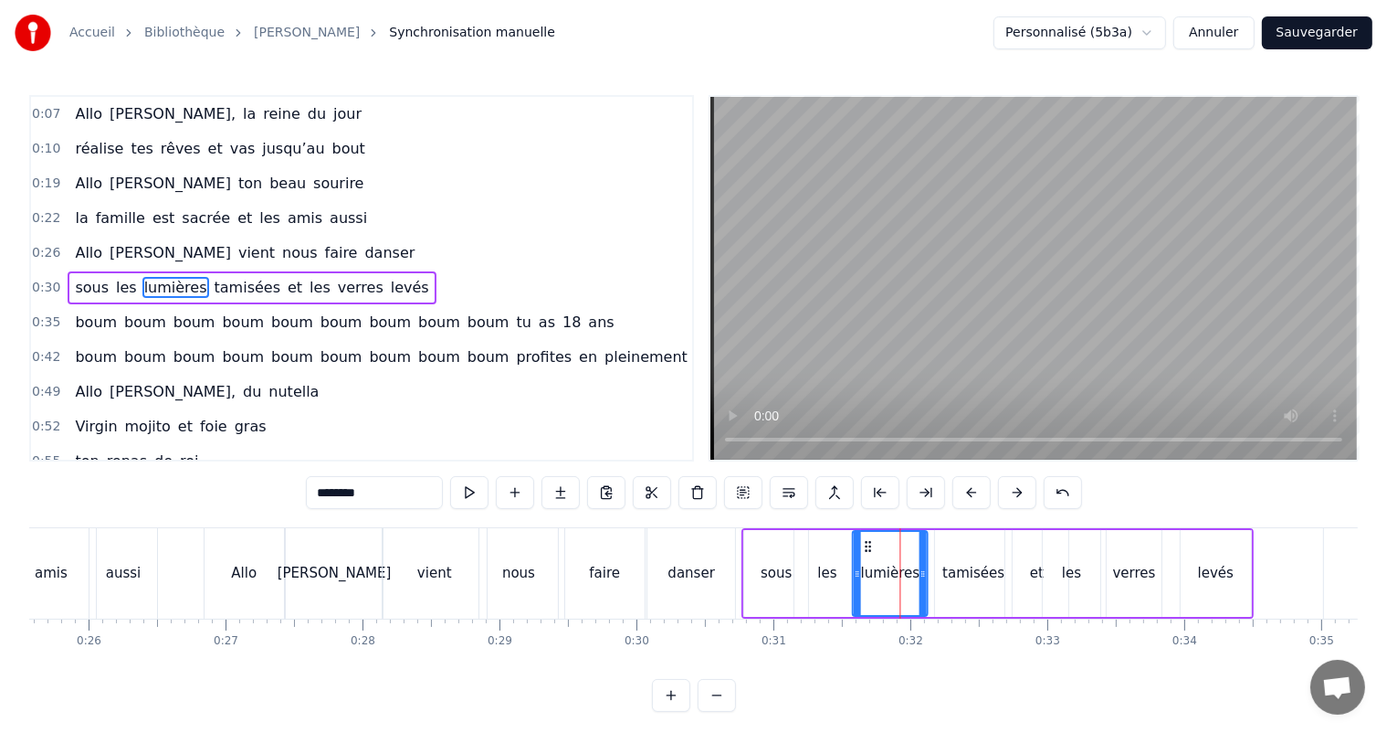
drag, startPoint x: 884, startPoint y: 545, endPoint x: 865, endPoint y: 548, distance: 19.4
click at [865, 548] on icon at bounding box center [867, 546] width 15 height 15
click at [961, 556] on div "tamisées" at bounding box center [973, 573] width 77 height 87
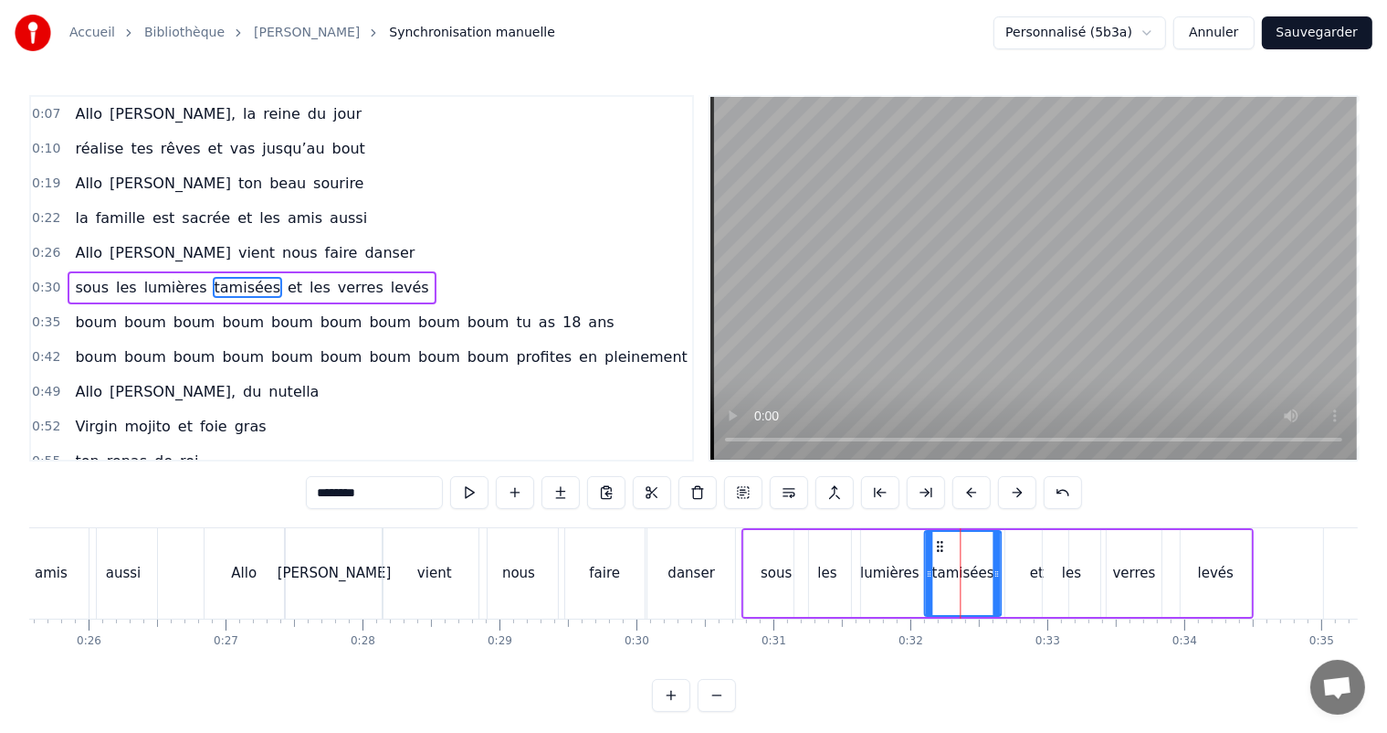
drag, startPoint x: 951, startPoint y: 545, endPoint x: 940, endPoint y: 549, distance: 11.6
click at [940, 549] on icon at bounding box center [940, 546] width 15 height 15
click at [1040, 549] on div "et" at bounding box center [1037, 573] width 63 height 87
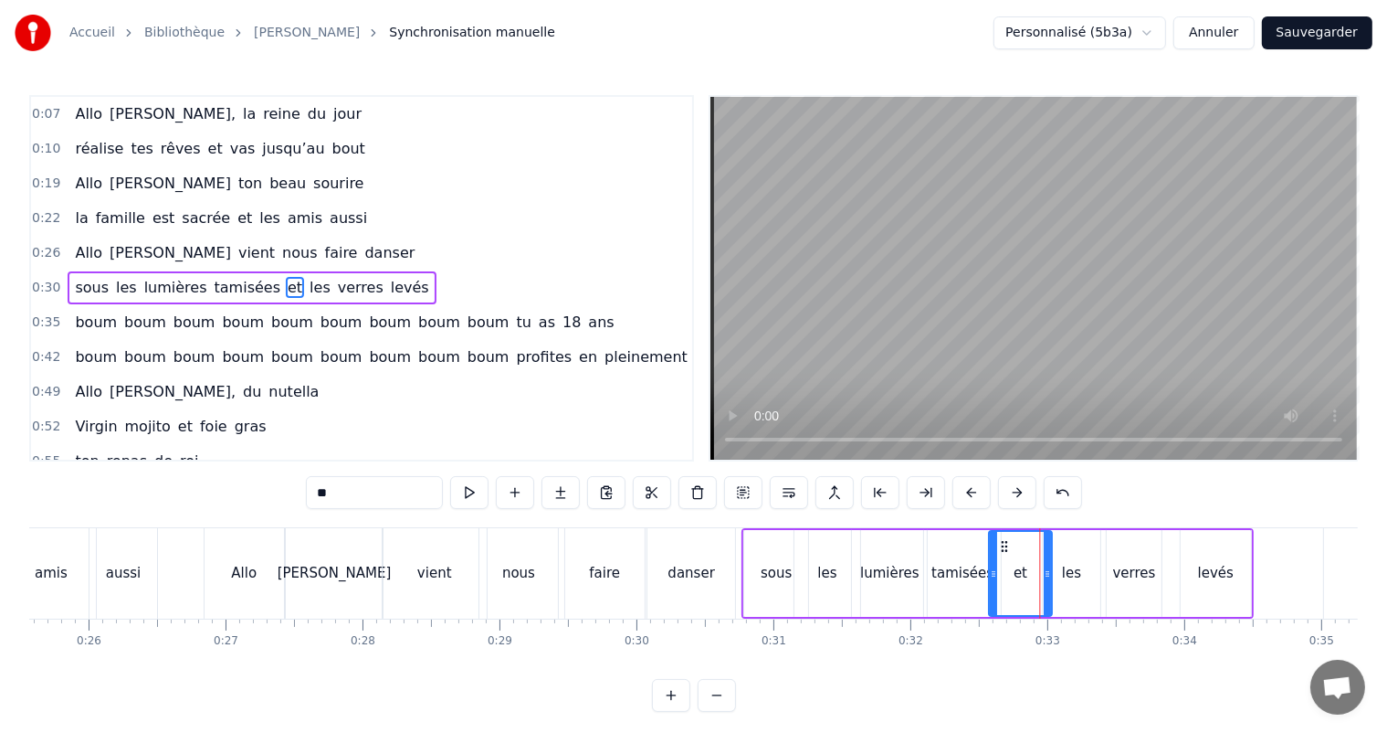
drag, startPoint x: 1018, startPoint y: 543, endPoint x: 998, endPoint y: 544, distance: 20.1
click at [1000, 545] on icon at bounding box center [1004, 546] width 15 height 15
click at [125, 538] on div "aussi" at bounding box center [124, 573] width 68 height 90
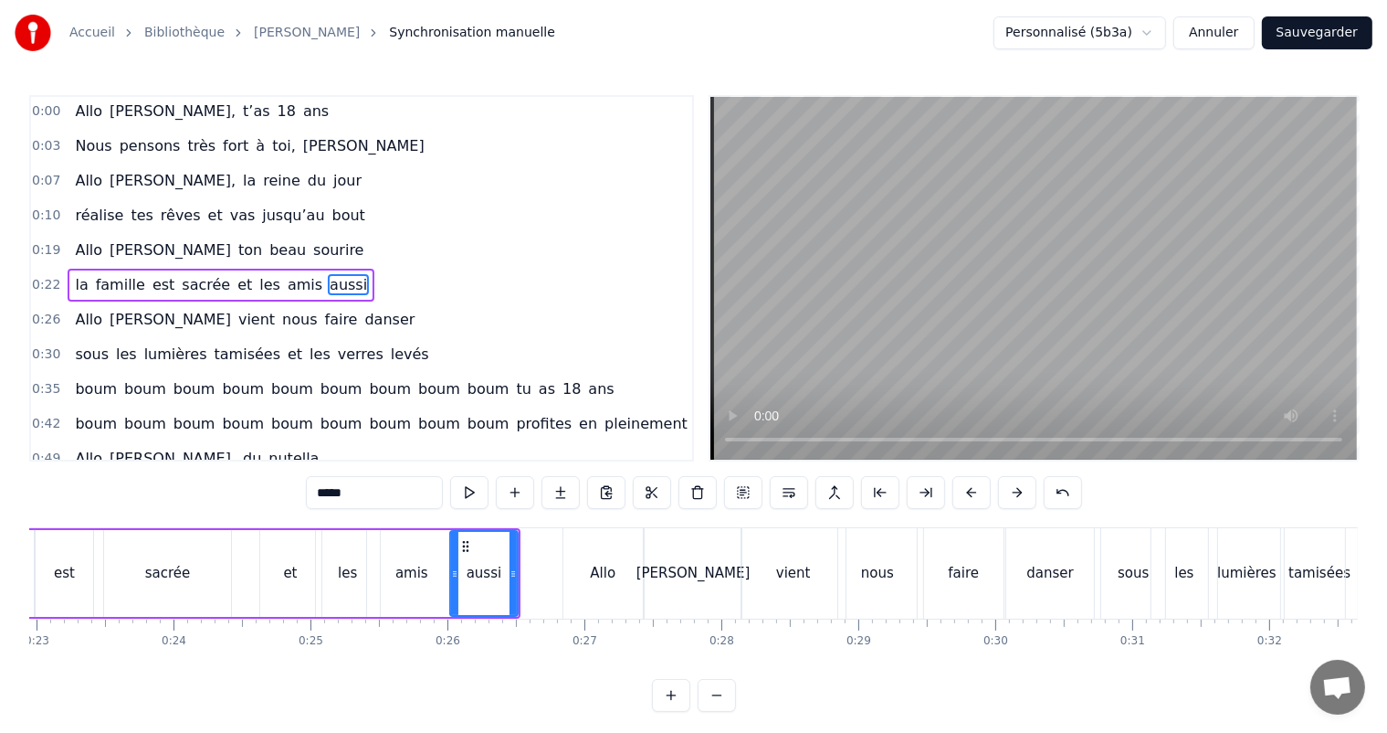
scroll to position [0, 2896]
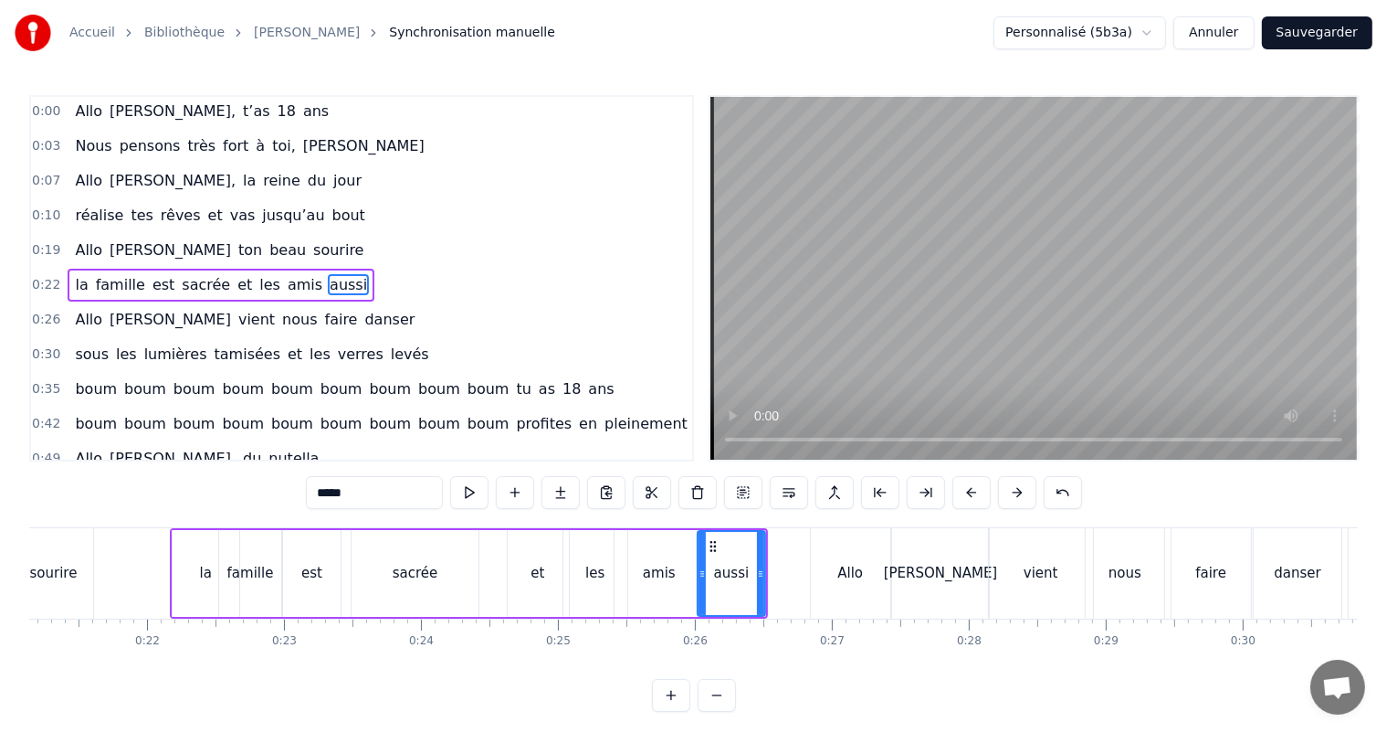
click at [195, 540] on div "la" at bounding box center [206, 573] width 67 height 87
type input "**"
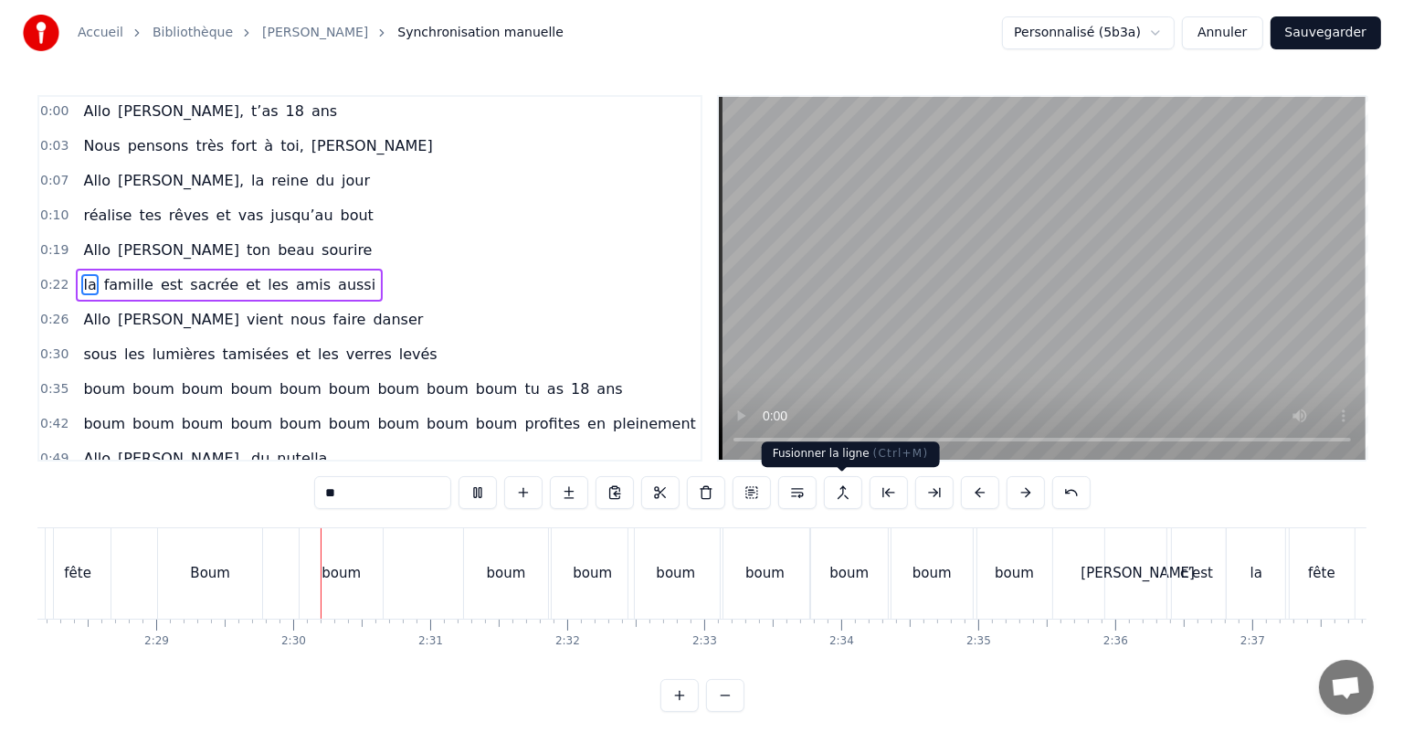
scroll to position [0, 20382]
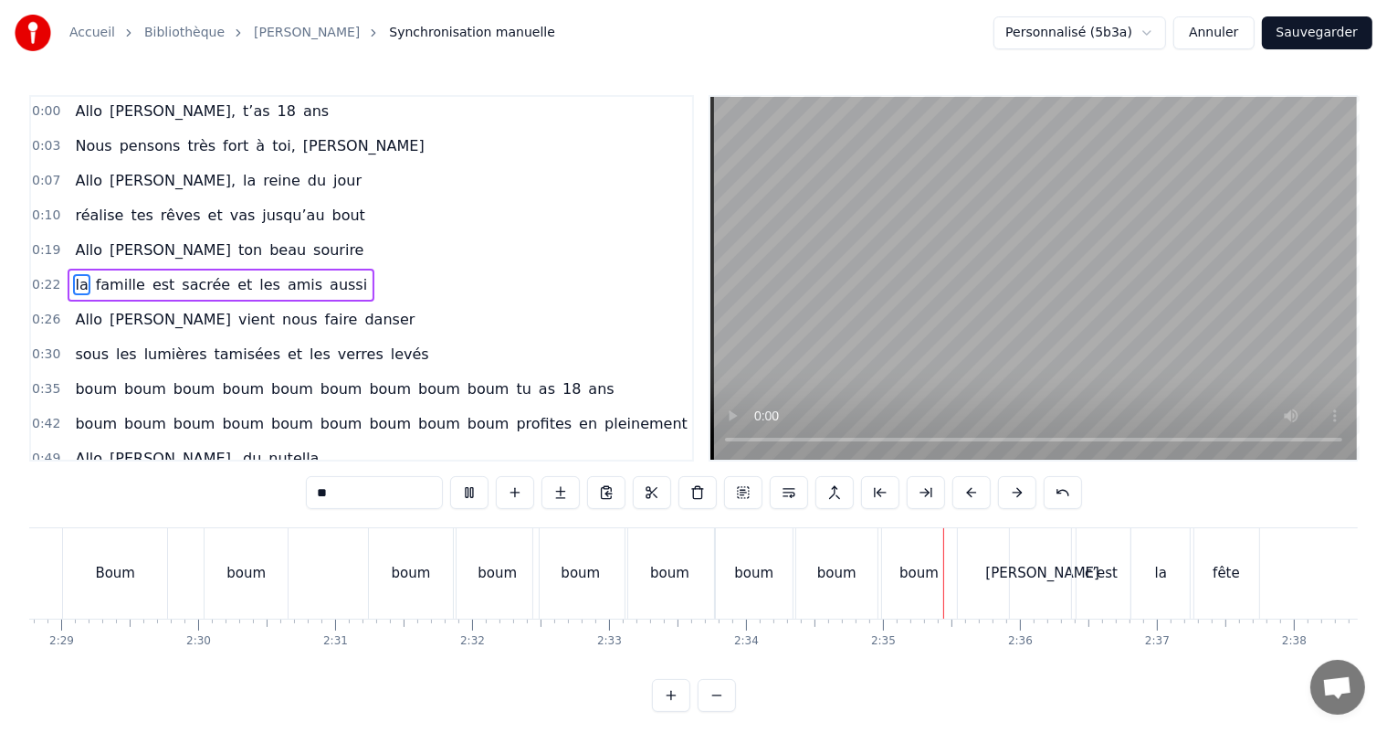
click at [1323, 33] on button "Sauvegarder" at bounding box center [1317, 32] width 111 height 33
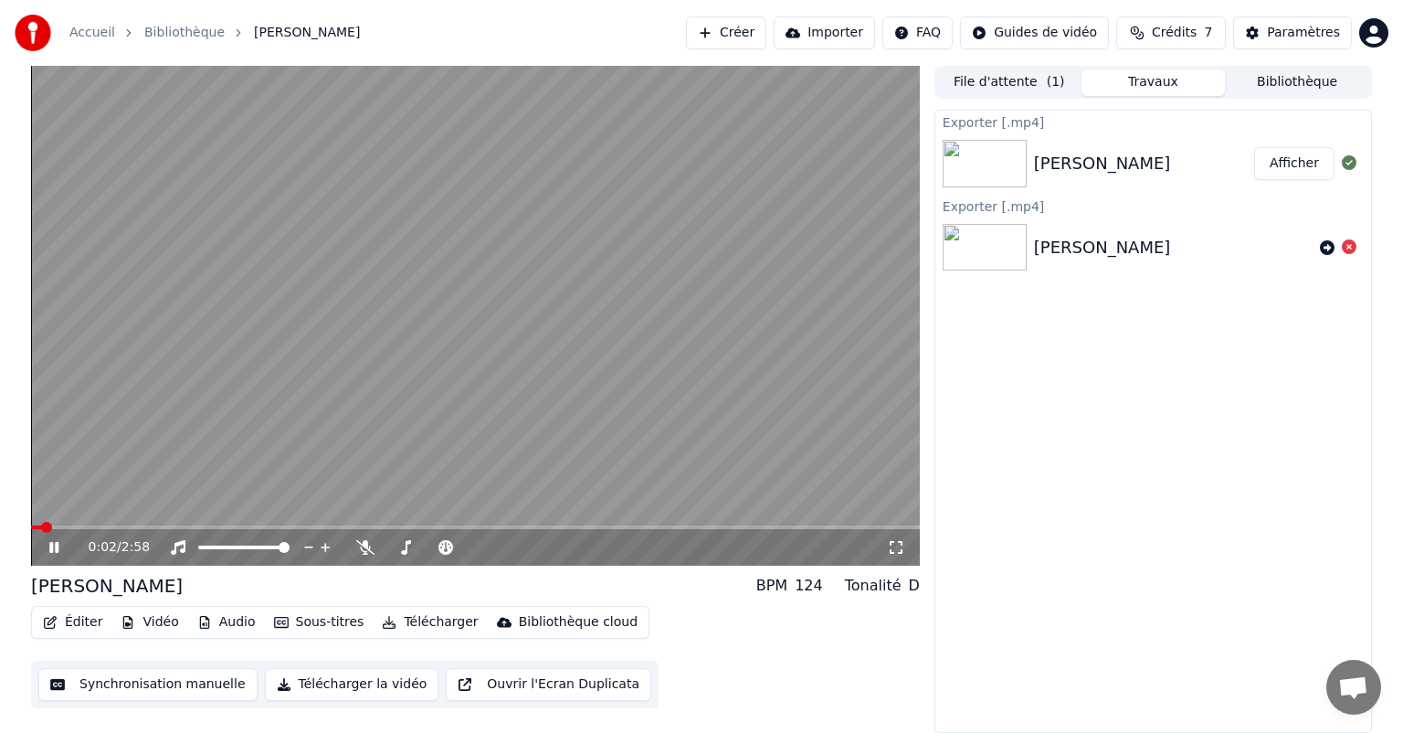
click at [52, 547] on icon at bounding box center [53, 547] width 9 height 11
click at [31, 527] on span at bounding box center [36, 527] width 11 height 11
click at [311, 684] on button "Télécharger la vidéo" at bounding box center [352, 684] width 174 height 33
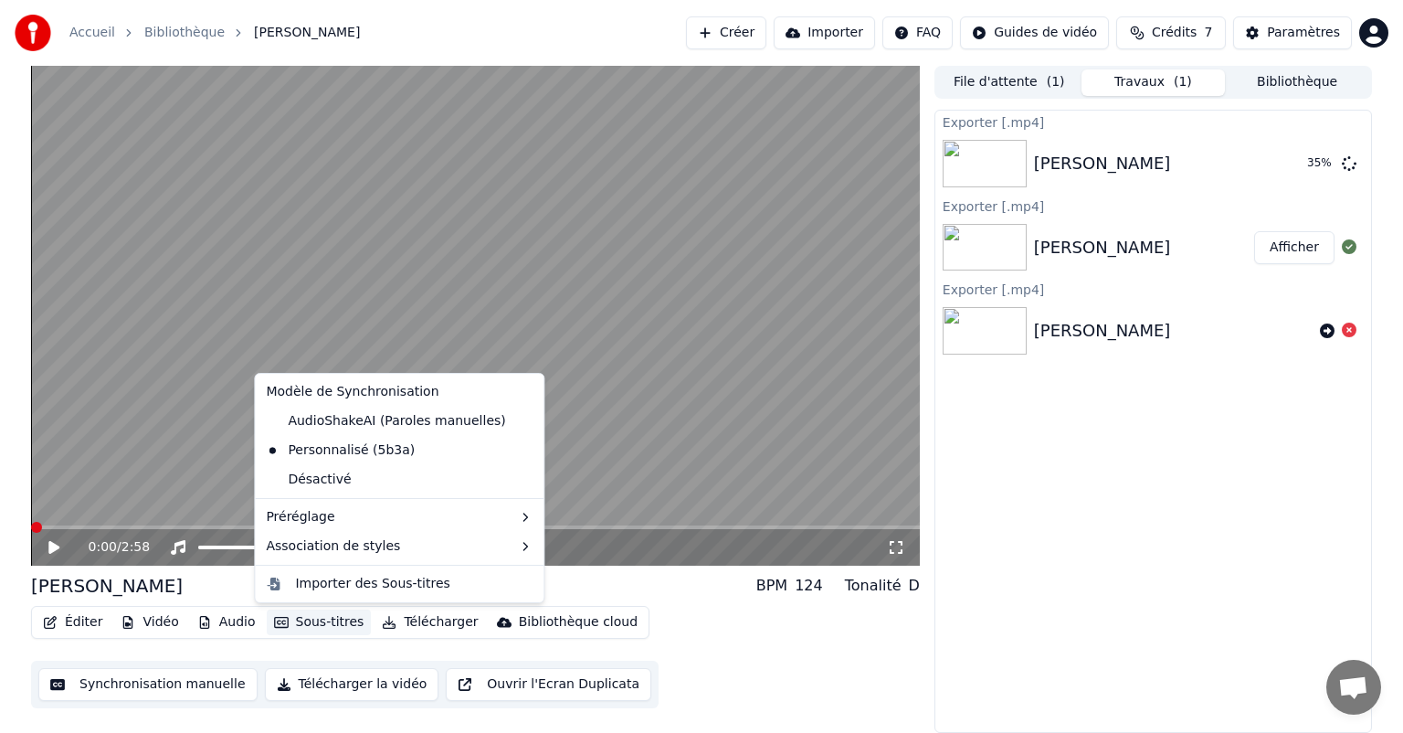
click at [294, 622] on button "Sous-titres" at bounding box center [319, 622] width 105 height 26
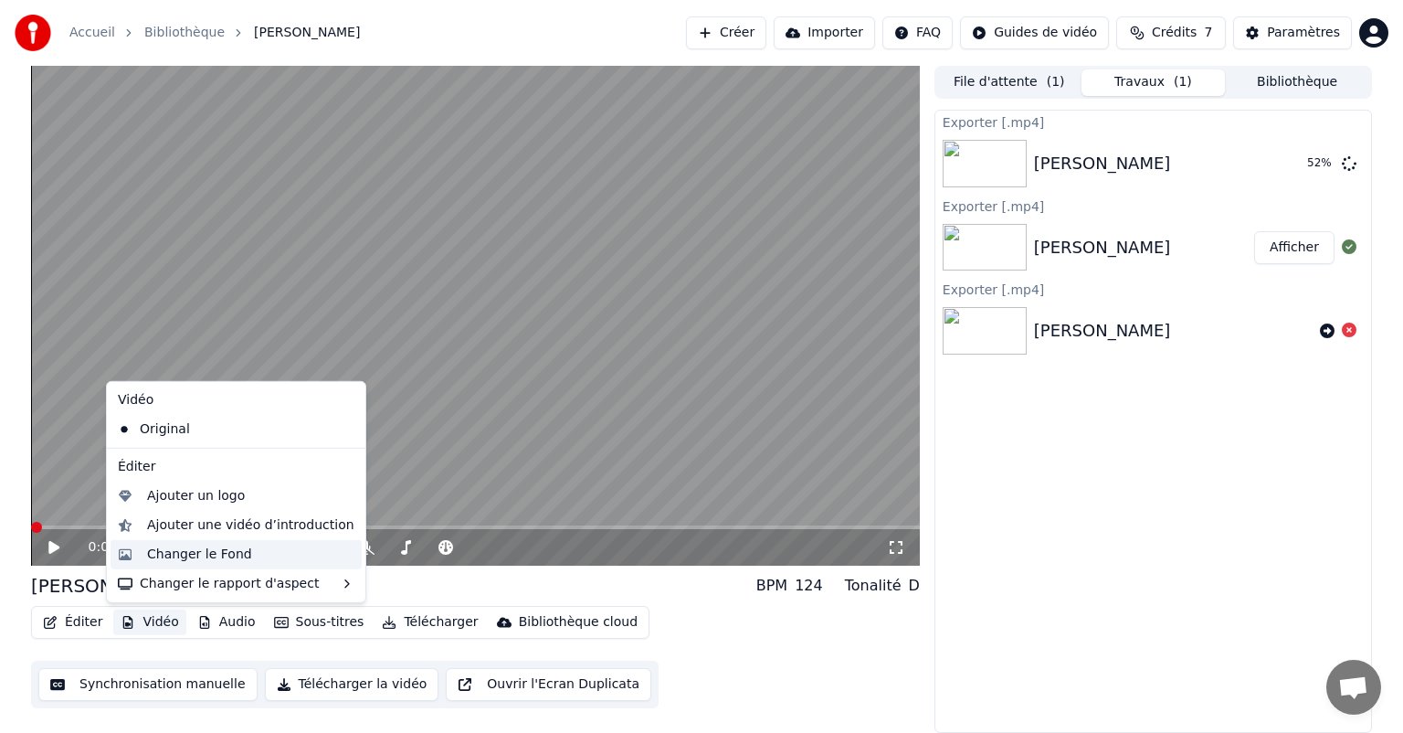
click at [168, 557] on div "Changer le Fond" at bounding box center [199, 554] width 105 height 18
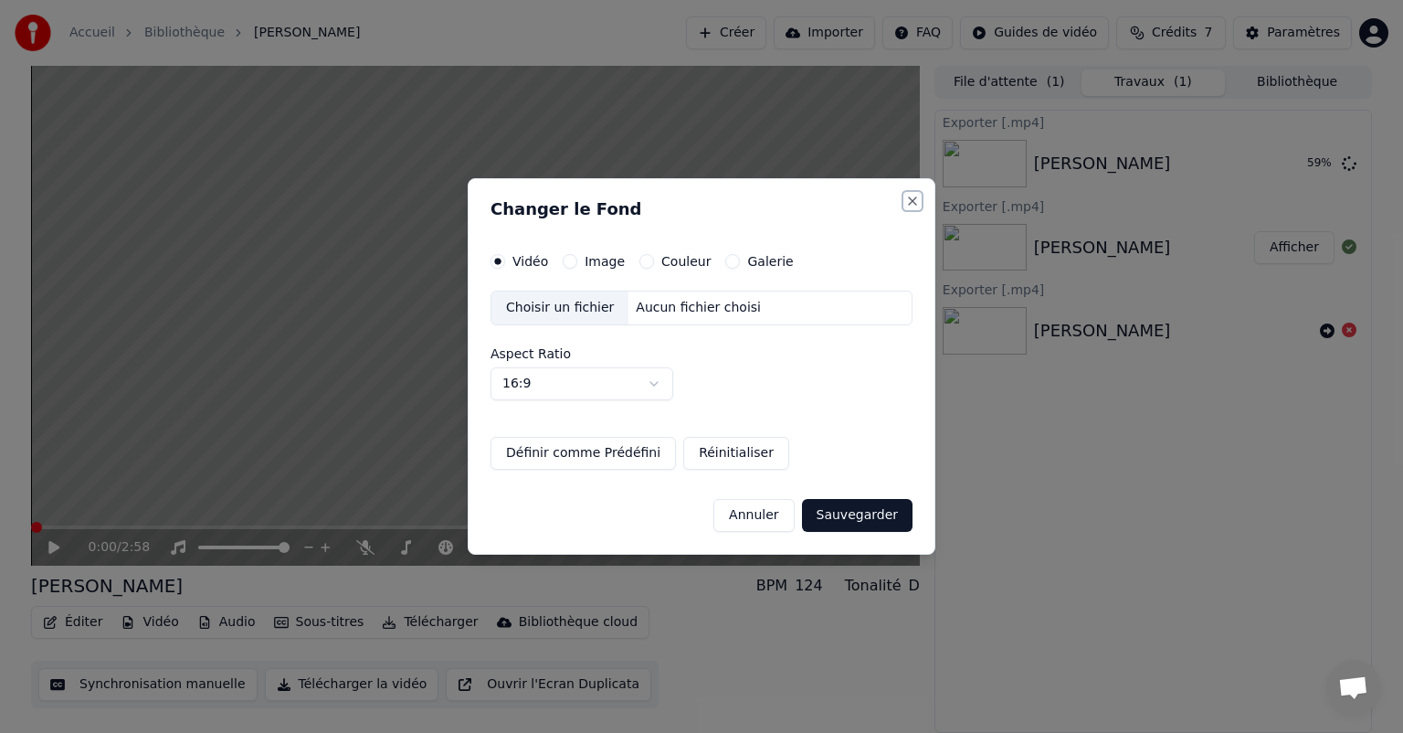
click at [908, 201] on button "Close" at bounding box center [912, 201] width 15 height 15
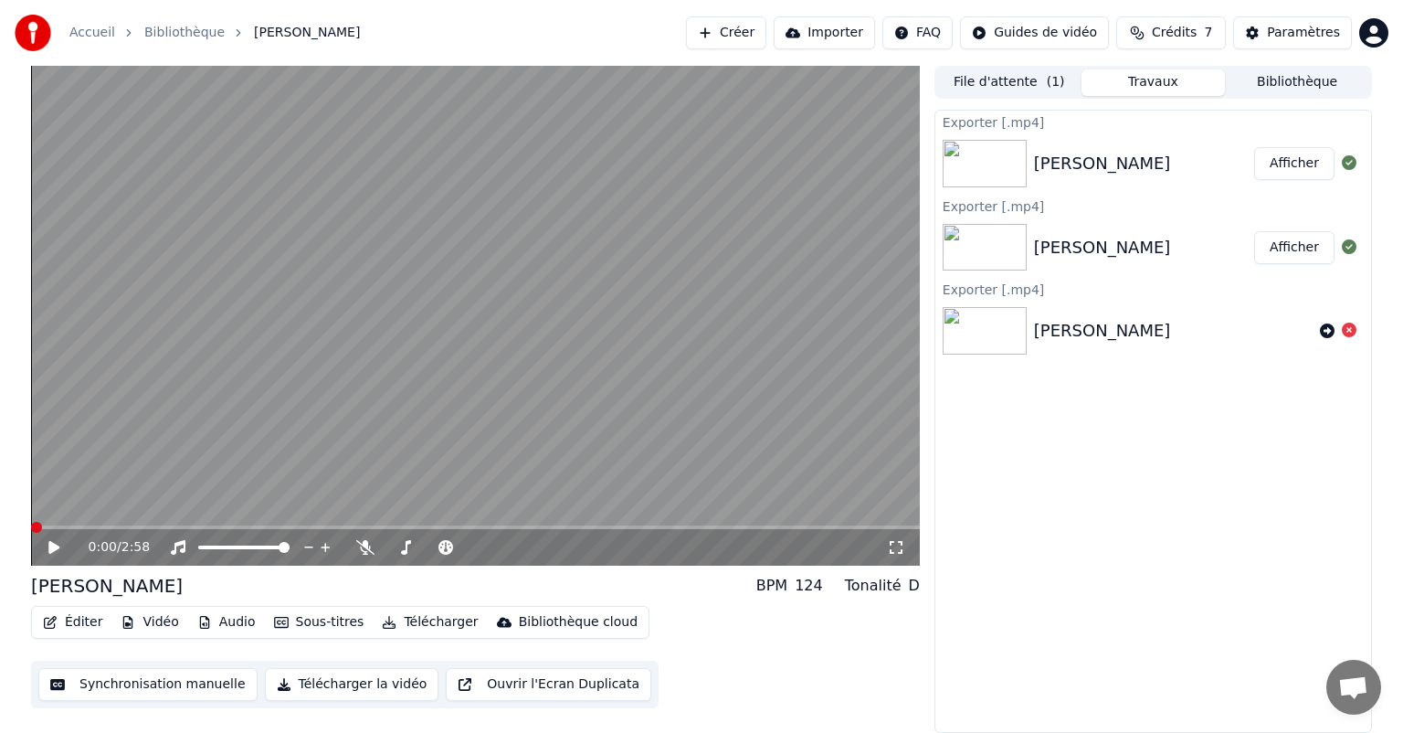
click at [80, 624] on button "Éditer" at bounding box center [73, 622] width 74 height 26
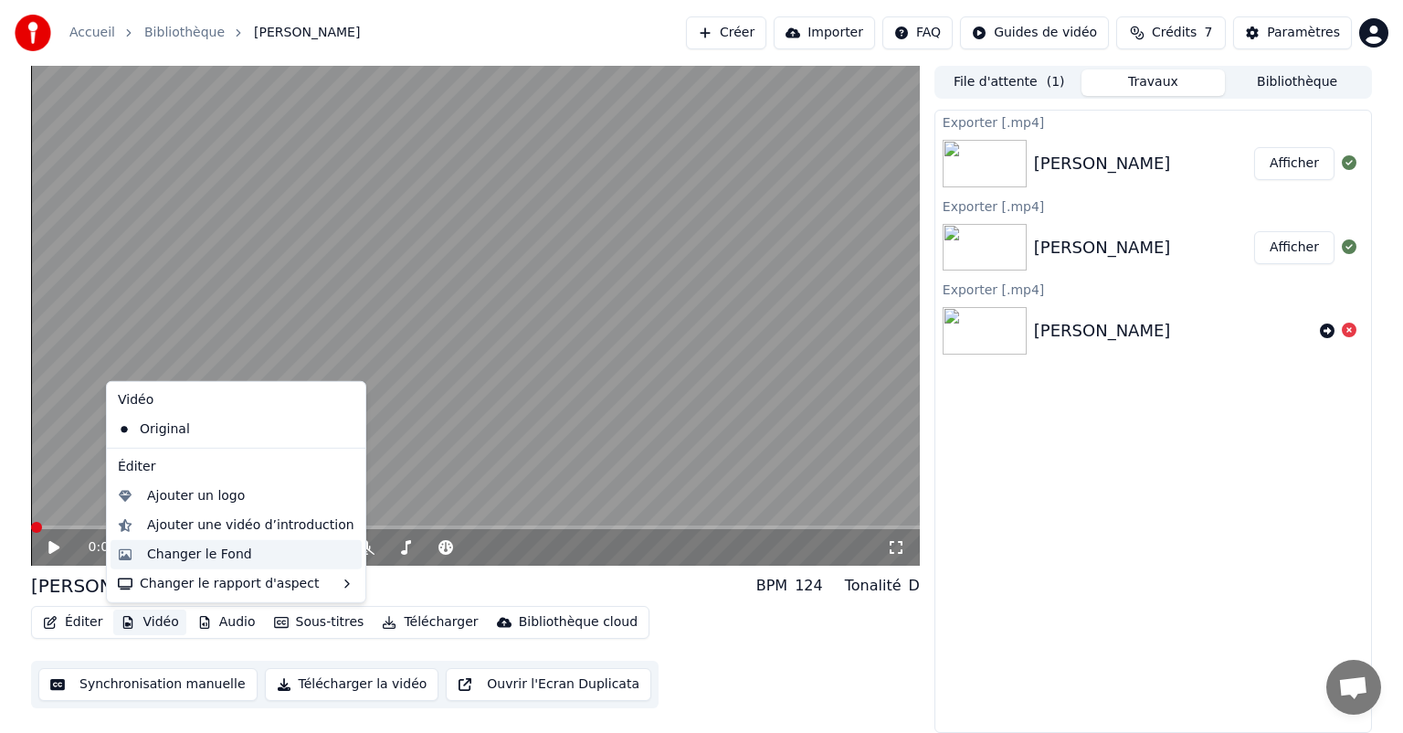
click at [179, 559] on div "Changer le Fond" at bounding box center [199, 554] width 105 height 18
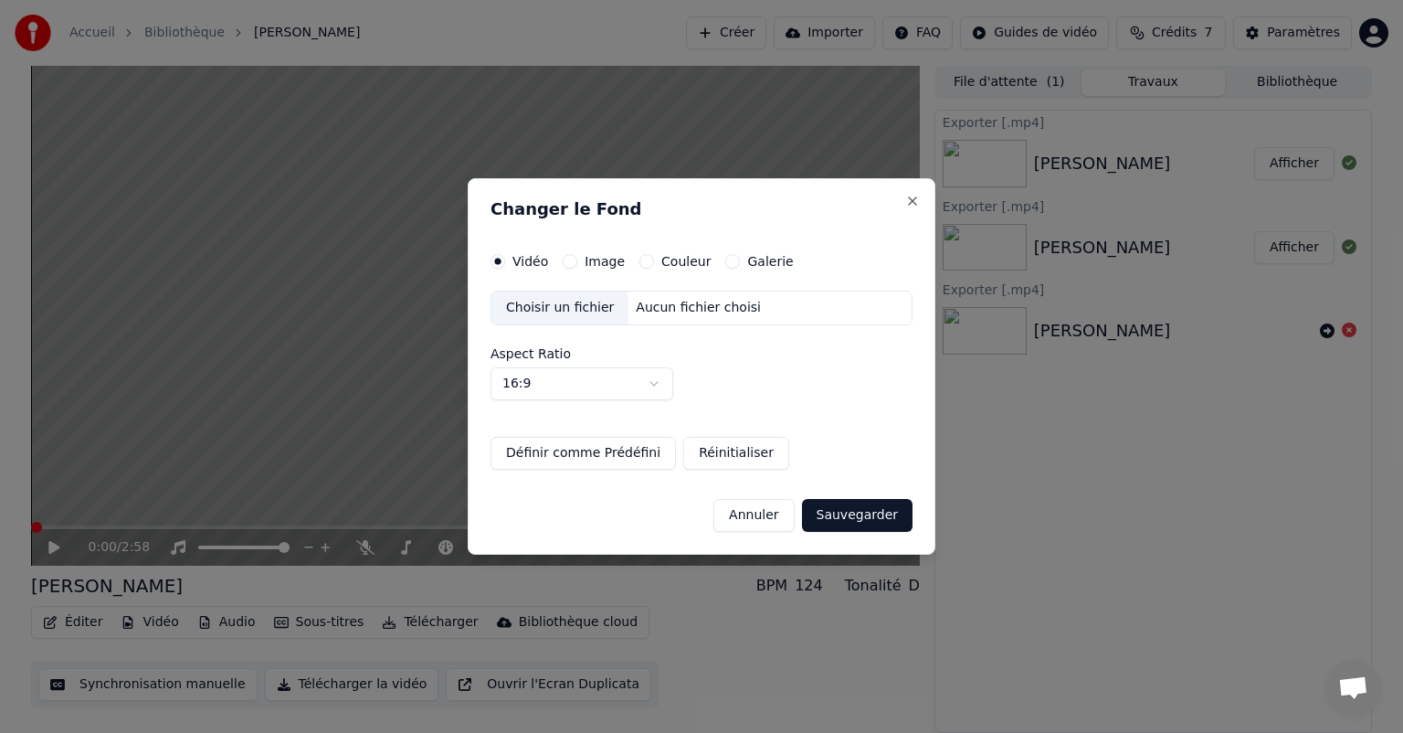
click at [595, 264] on label "Image" at bounding box center [605, 261] width 40 height 13
click at [577, 264] on button "Image" at bounding box center [570, 261] width 15 height 15
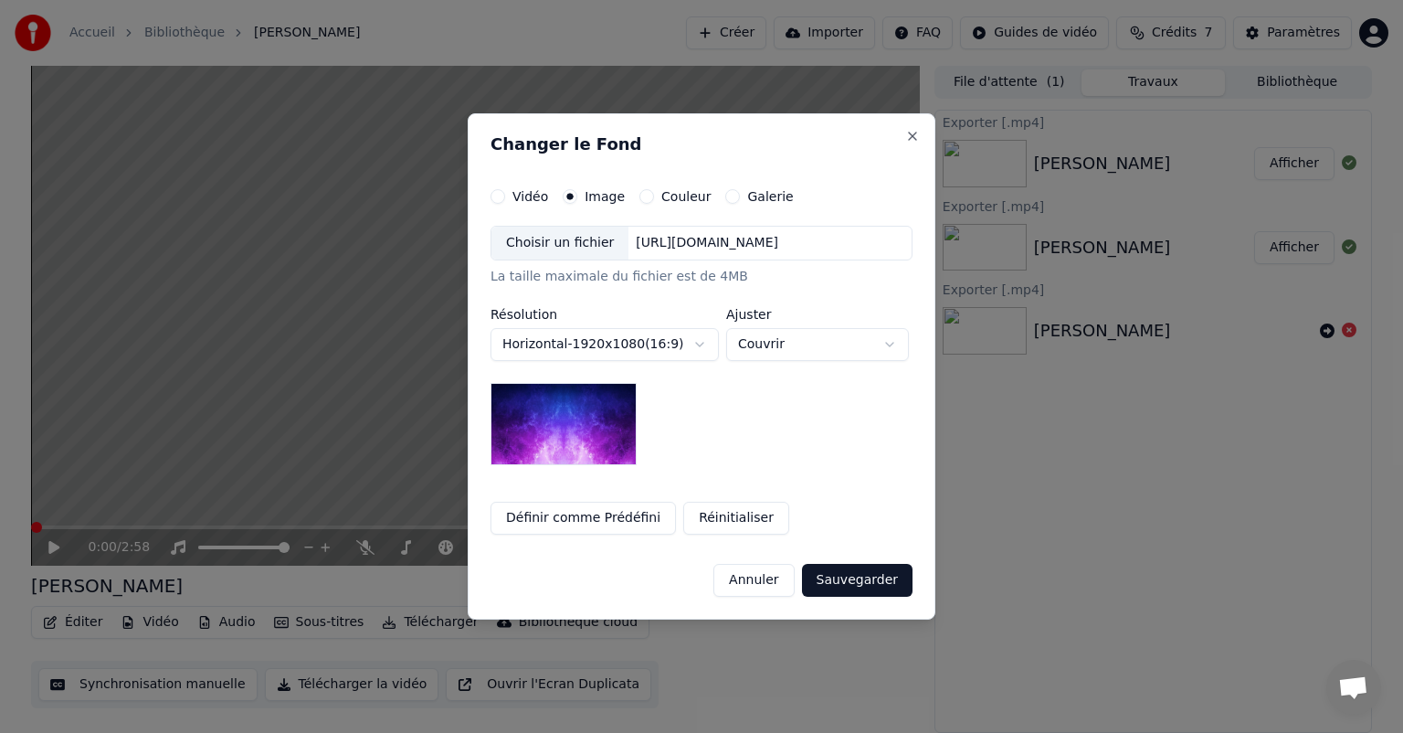
click at [558, 245] on div "Choisir un fichier" at bounding box center [559, 243] width 137 height 33
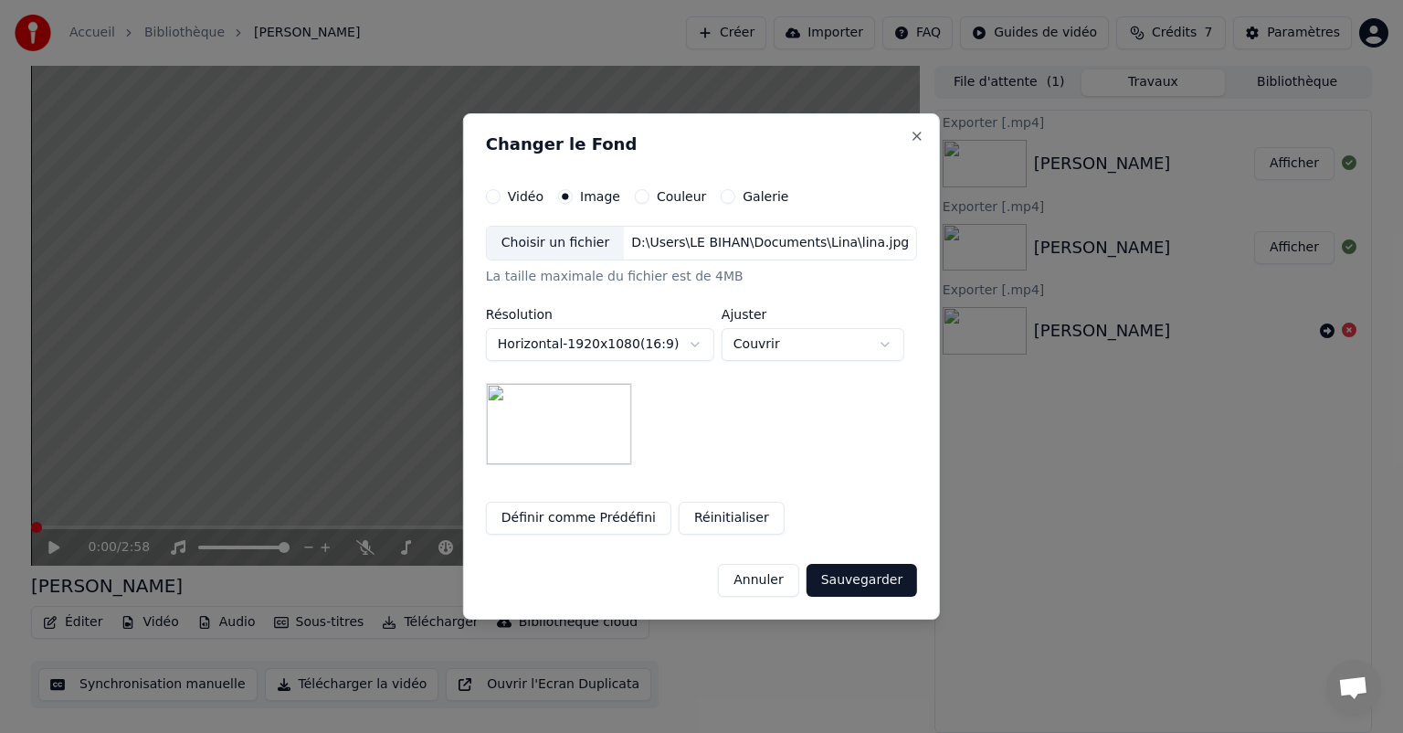
click at [699, 342] on body "**********" at bounding box center [701, 366] width 1403 height 733
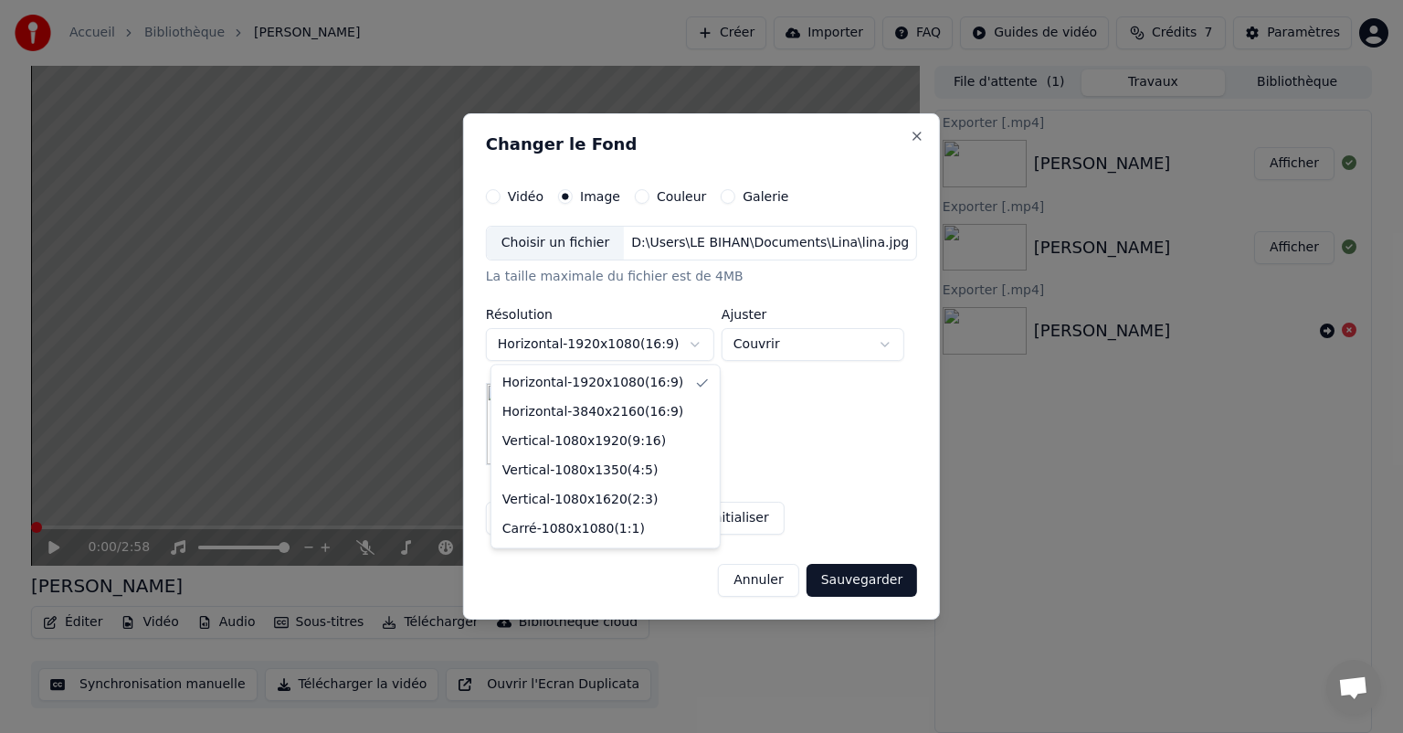
select select "*********"
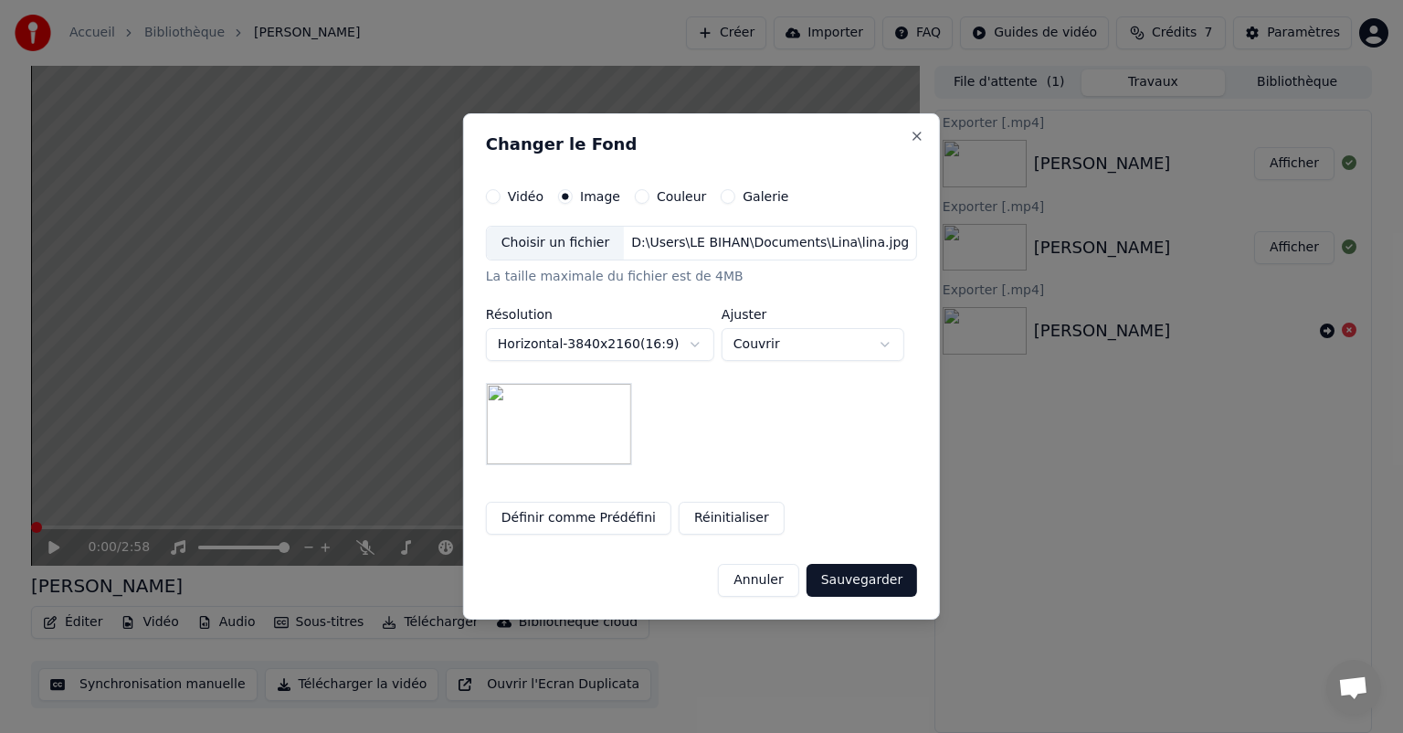
click at [767, 343] on body "**********" at bounding box center [701, 366] width 1403 height 733
click at [796, 343] on body "**********" at bounding box center [701, 366] width 1403 height 733
select select "*******"
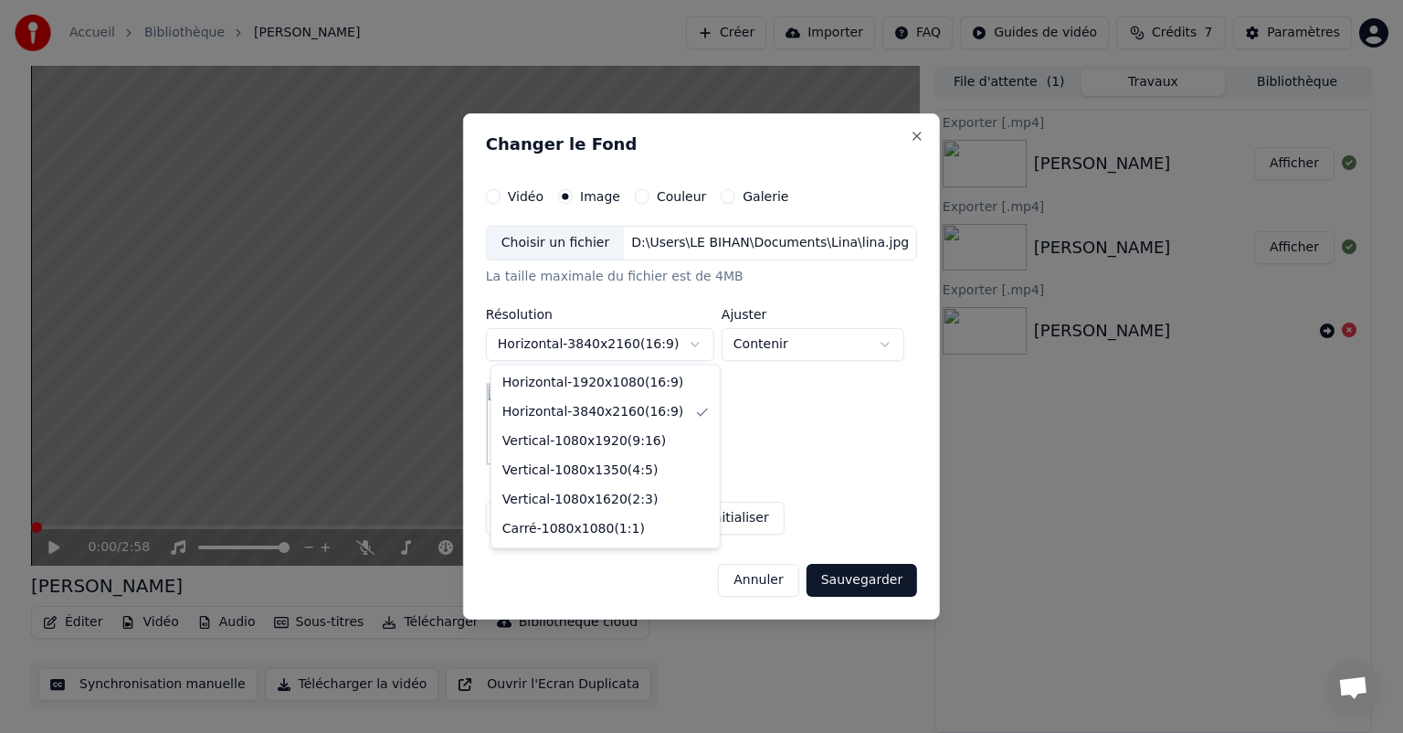
click at [701, 342] on body "**********" at bounding box center [701, 366] width 1403 height 733
select select "*********"
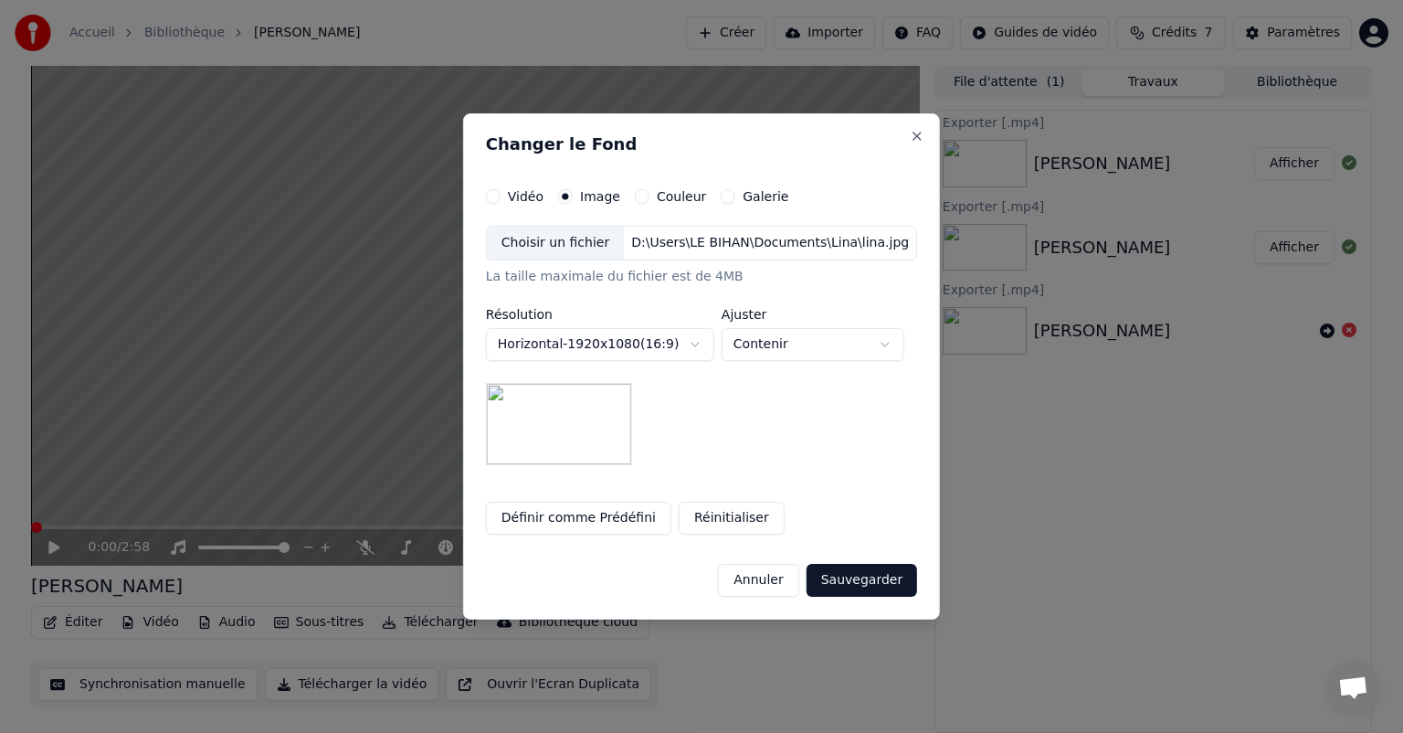
click at [722, 519] on button "Réinitialiser" at bounding box center [732, 517] width 106 height 33
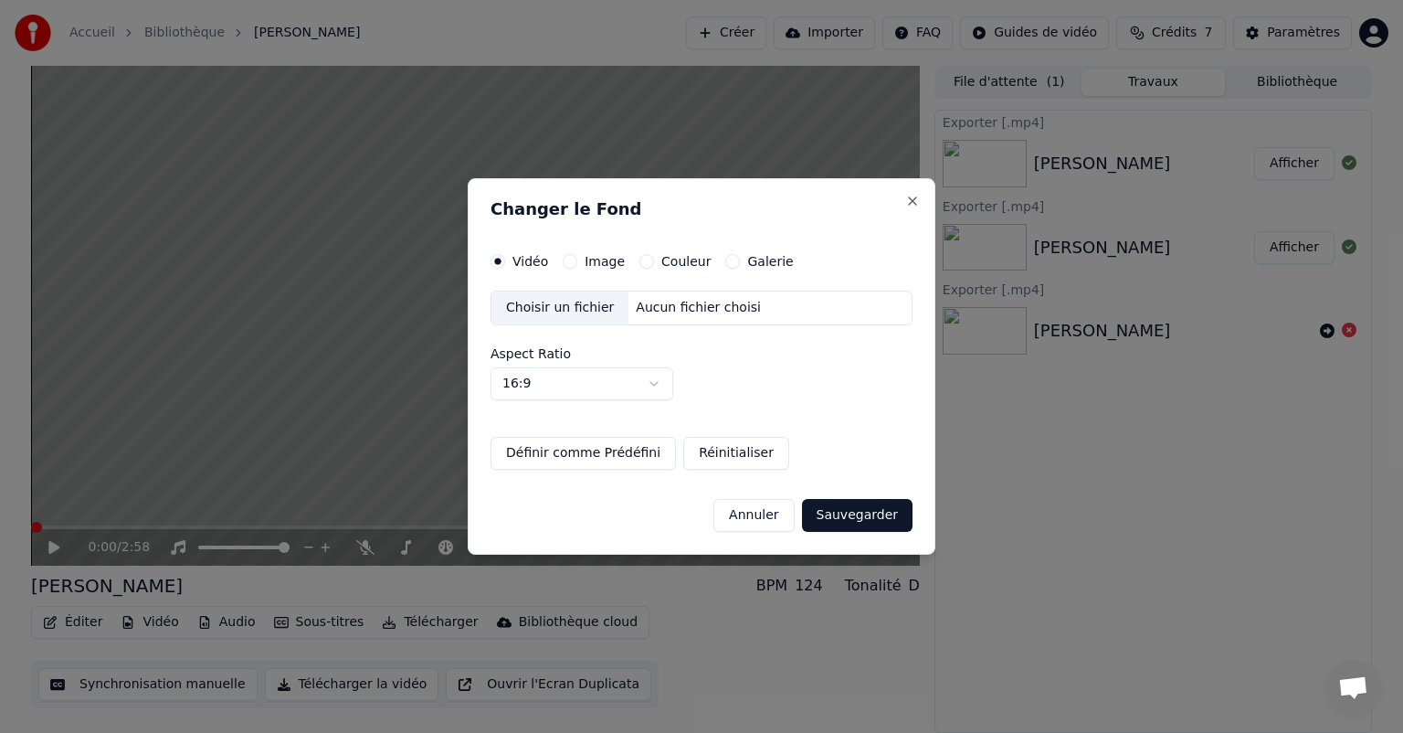
click at [567, 260] on button "Image" at bounding box center [570, 261] width 15 height 15
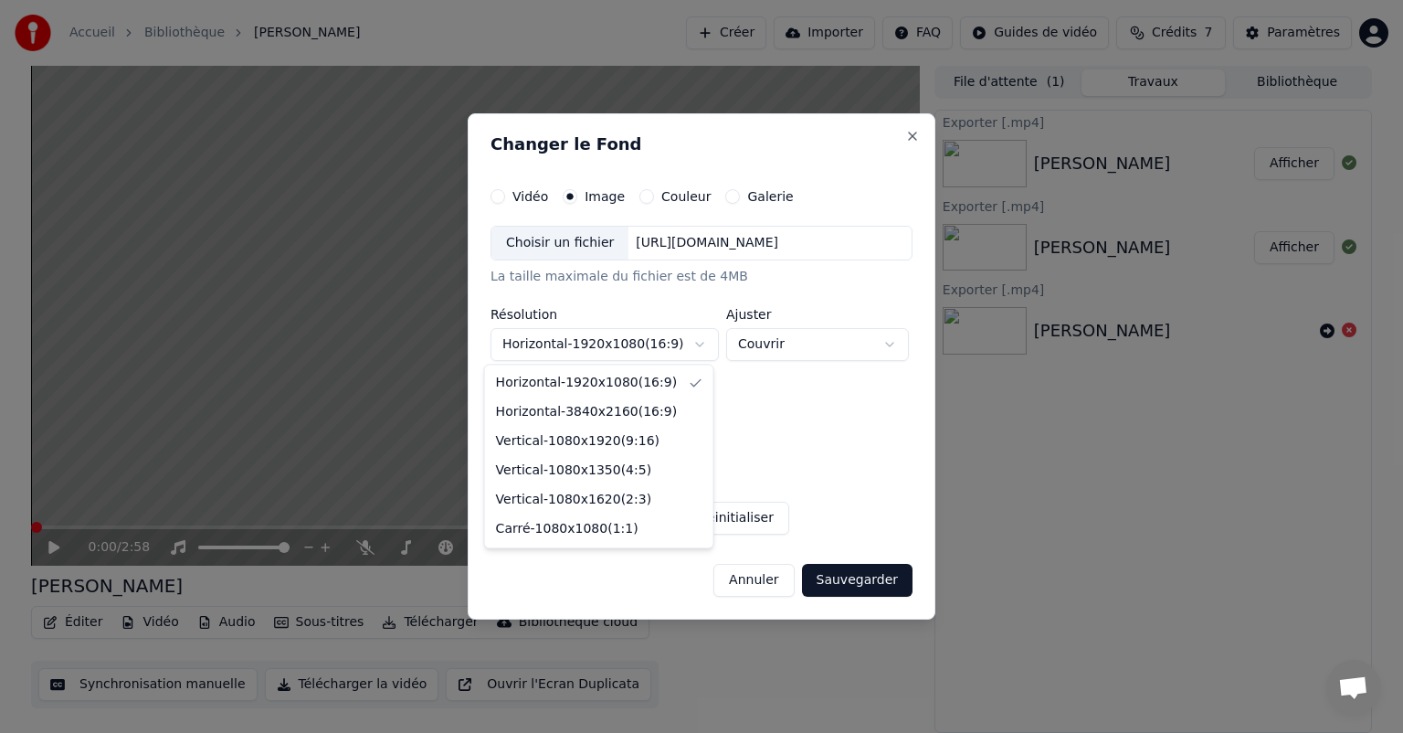
click at [599, 341] on body "**********" at bounding box center [701, 366] width 1403 height 733
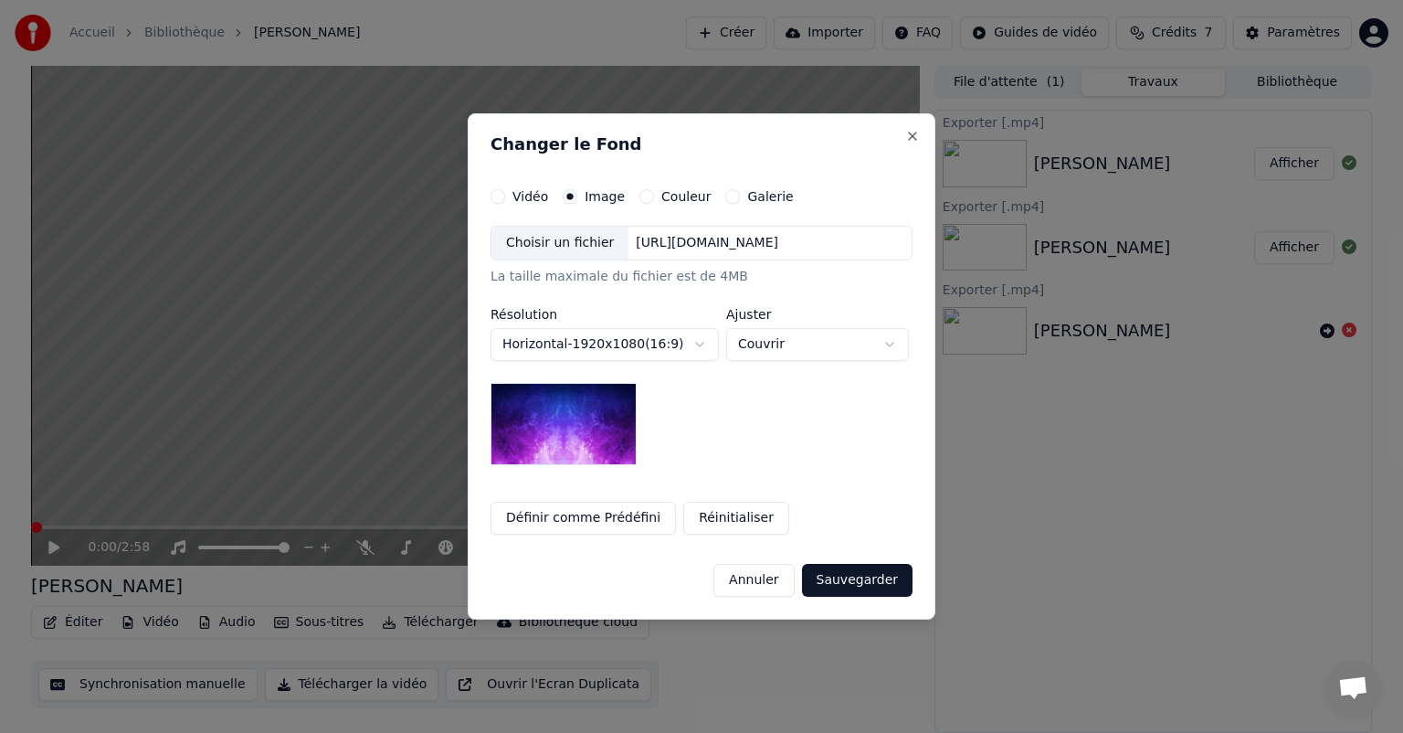
click at [541, 242] on div "Choisir un fichier" at bounding box center [559, 243] width 137 height 33
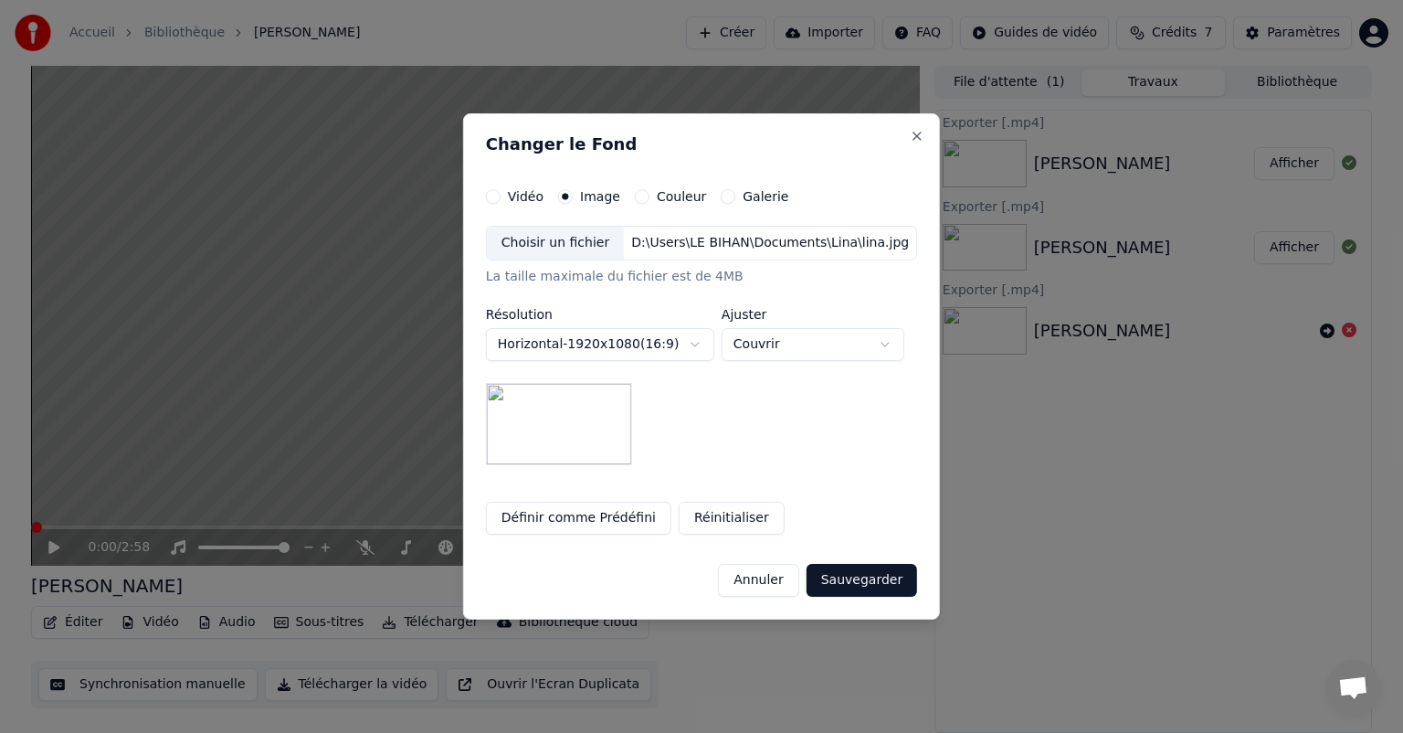
click at [888, 340] on body "**********" at bounding box center [701, 366] width 1403 height 733
select select "*******"
click at [869, 578] on button "Sauvegarder" at bounding box center [861, 580] width 111 height 33
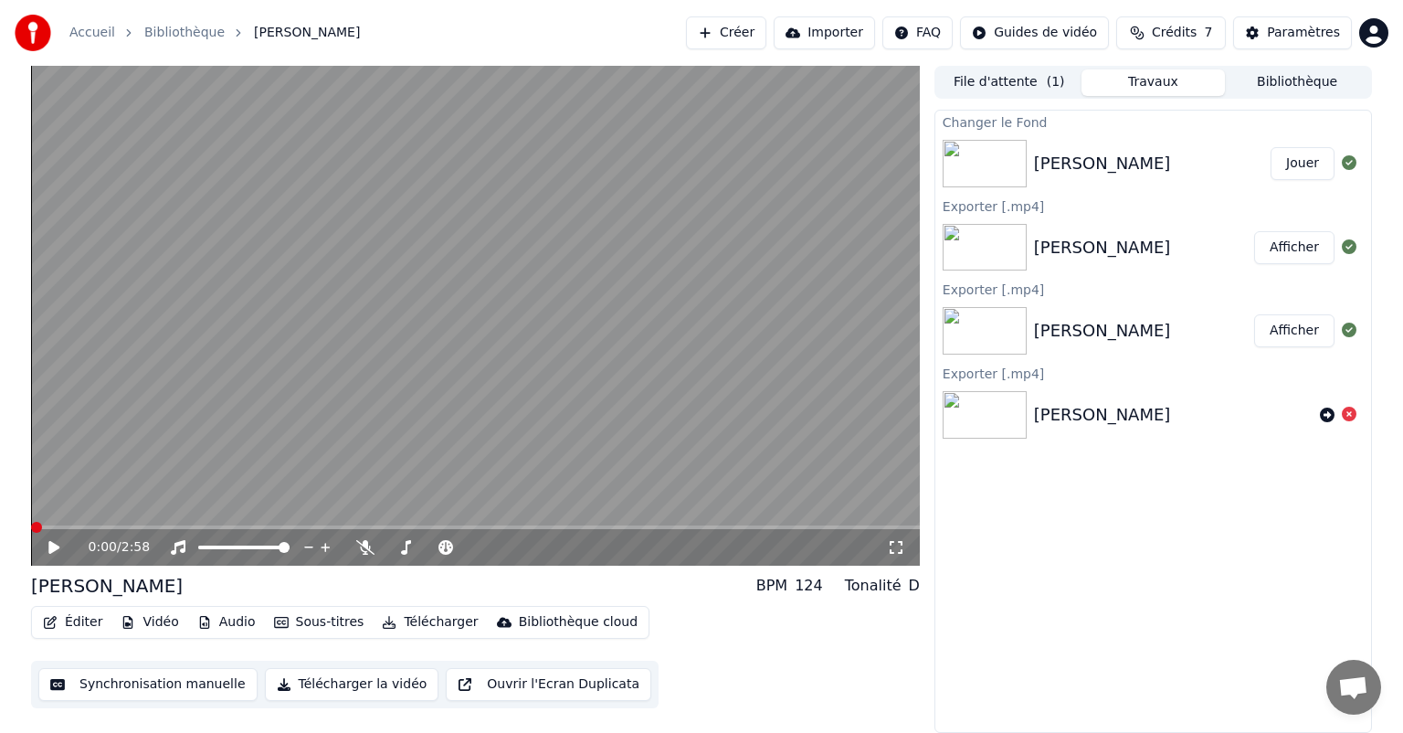
click at [1309, 161] on button "Jouer" at bounding box center [1302, 163] width 64 height 33
click at [31, 526] on span at bounding box center [36, 527] width 11 height 11
click at [55, 553] on icon at bounding box center [67, 547] width 43 height 15
click at [150, 490] on video at bounding box center [475, 316] width 889 height 500
click at [53, 527] on span at bounding box center [58, 527] width 11 height 11
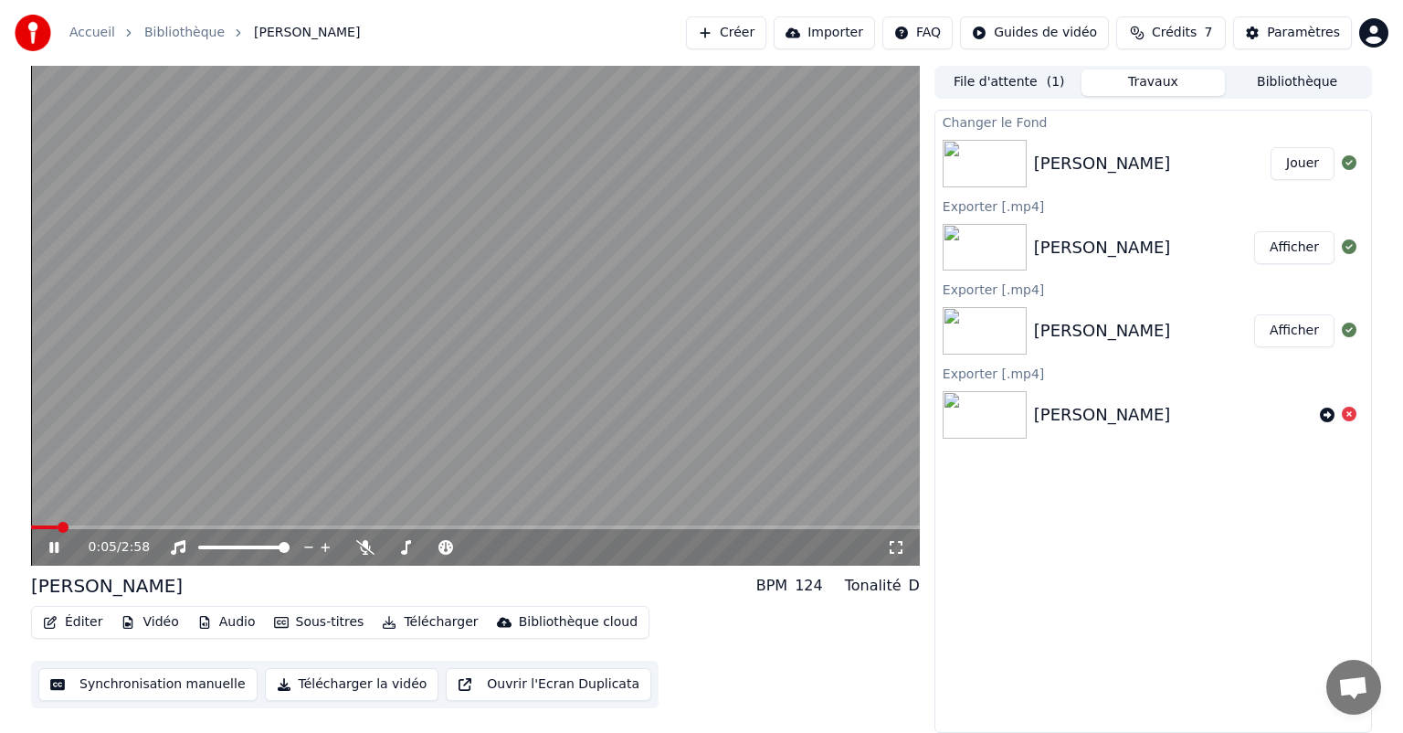
click at [57, 546] on icon at bounding box center [53, 547] width 9 height 11
click at [31, 531] on span at bounding box center [36, 527] width 11 height 11
click at [163, 31] on link "Bibliothèque" at bounding box center [184, 33] width 80 height 18
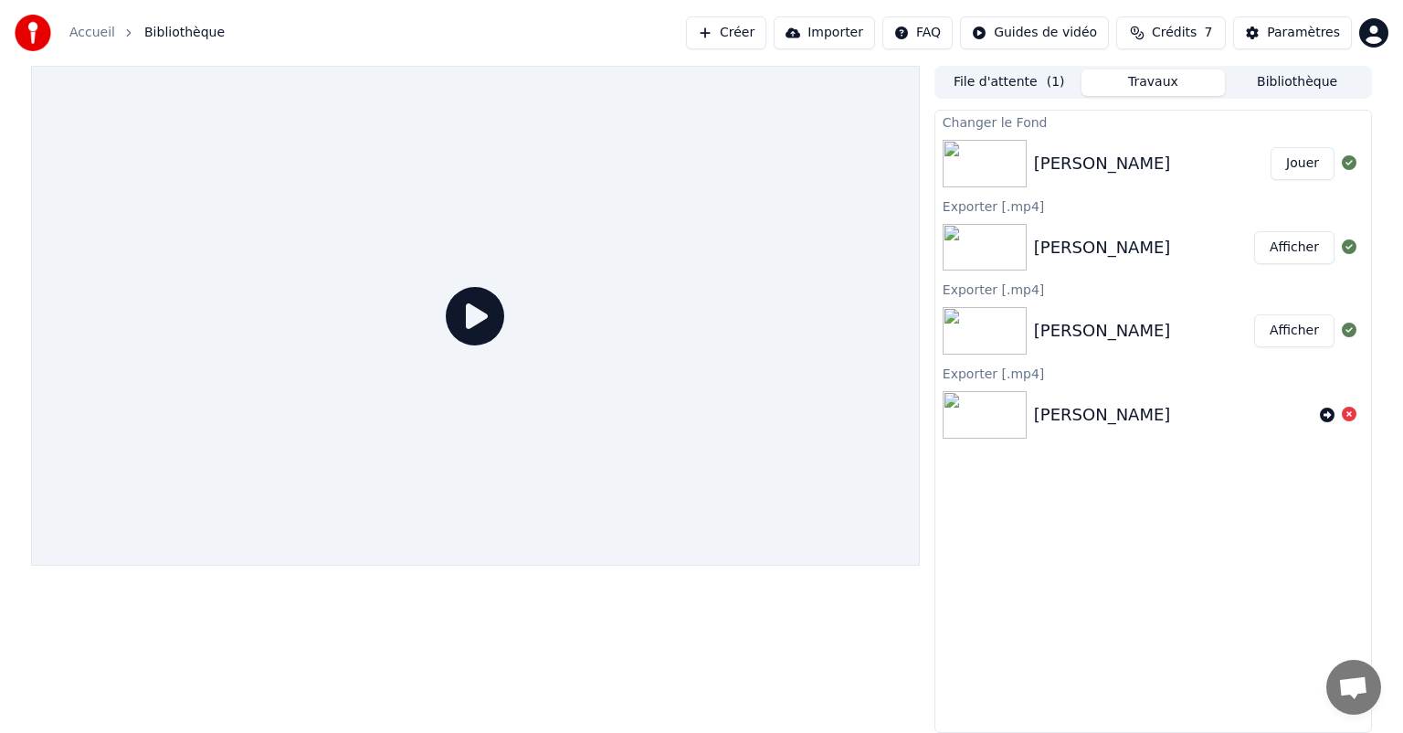
click at [88, 34] on link "Accueil" at bounding box center [92, 33] width 46 height 18
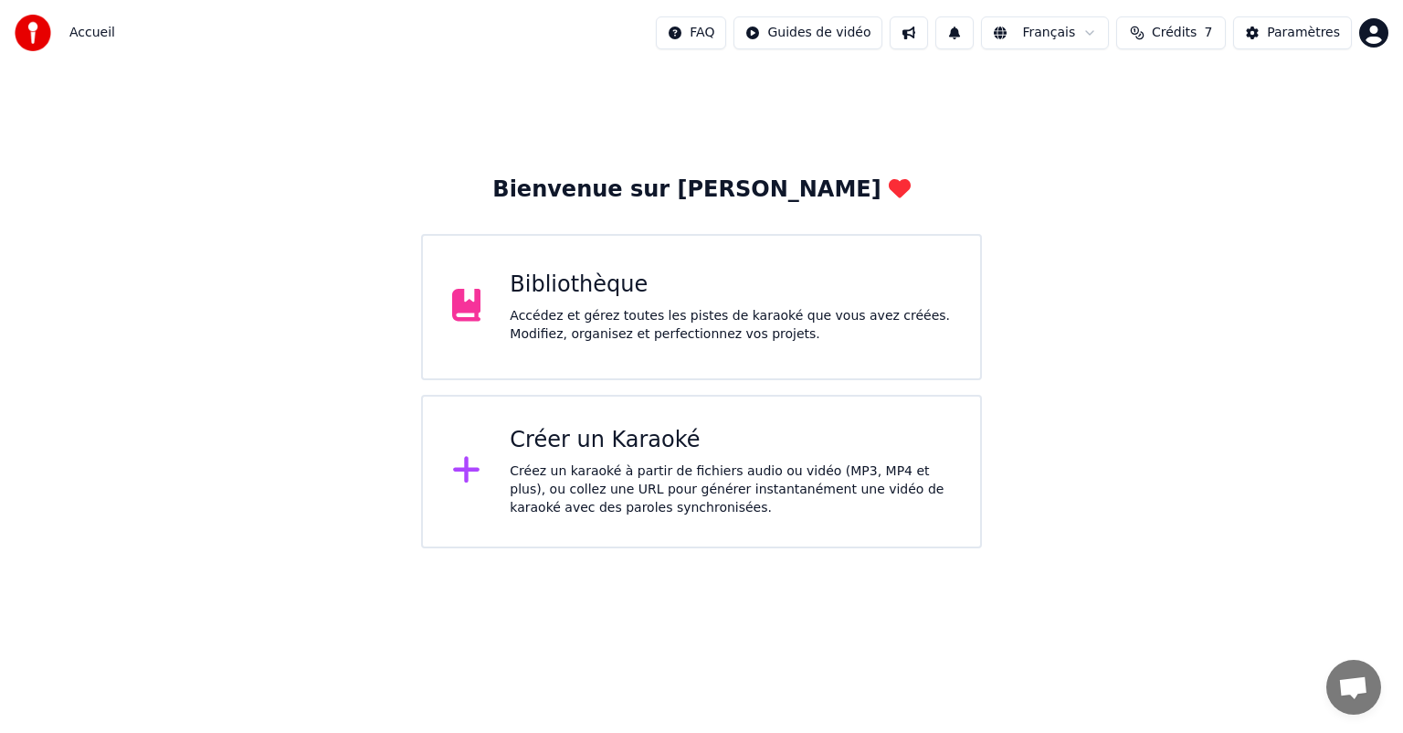
click at [643, 318] on div "Accédez et gérez toutes les pistes de karaoké que vous avez créées. Modifiez, o…" at bounding box center [730, 325] width 441 height 37
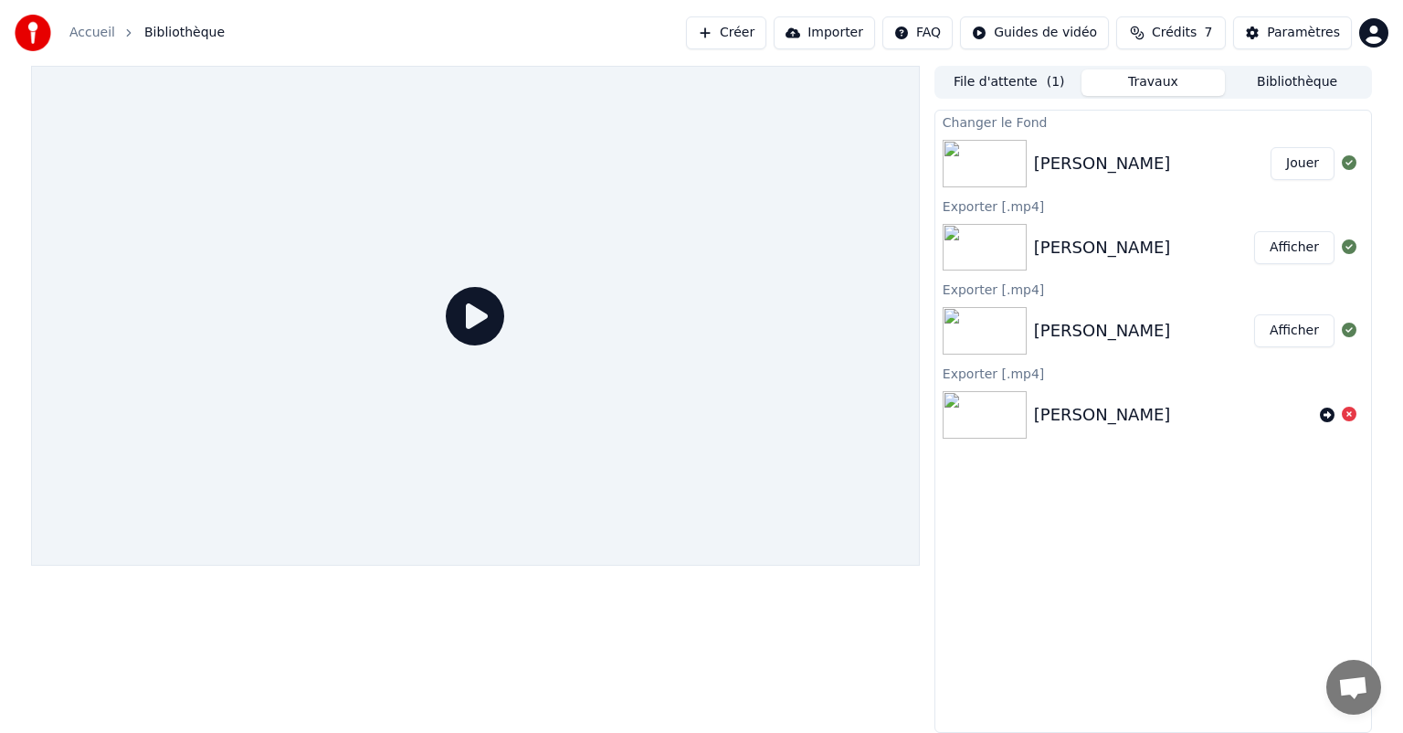
click at [995, 164] on img at bounding box center [985, 163] width 84 height 47
click at [1269, 175] on div "[PERSON_NAME]" at bounding box center [1153, 163] width 436 height 62
drag, startPoint x: 1308, startPoint y: 159, endPoint x: 1298, endPoint y: 162, distance: 10.4
click at [1301, 163] on button "Jouer" at bounding box center [1302, 163] width 64 height 33
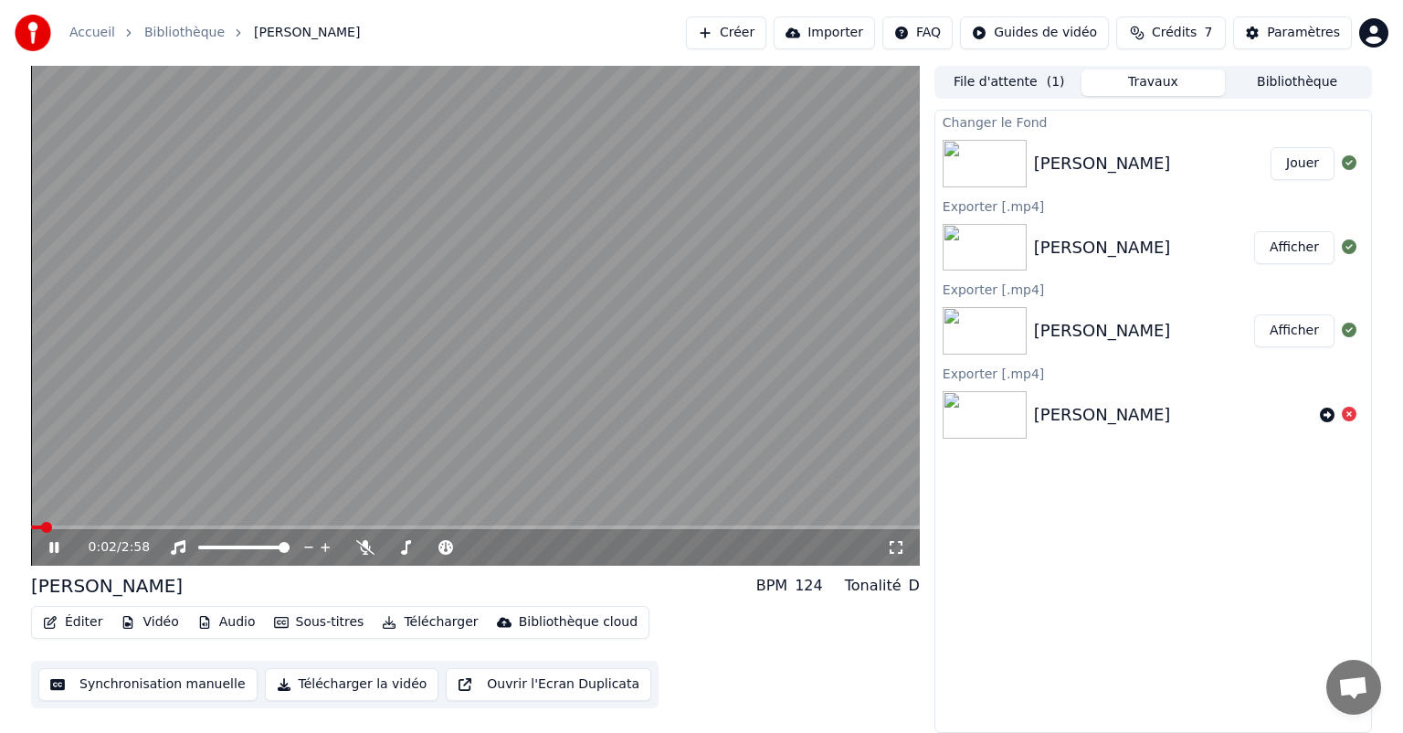
click at [47, 543] on icon at bounding box center [67, 547] width 43 height 15
click at [31, 526] on span at bounding box center [36, 527] width 11 height 11
click at [326, 687] on button "Télécharger la vidéo" at bounding box center [352, 684] width 174 height 33
